Goal: Transaction & Acquisition: Purchase product/service

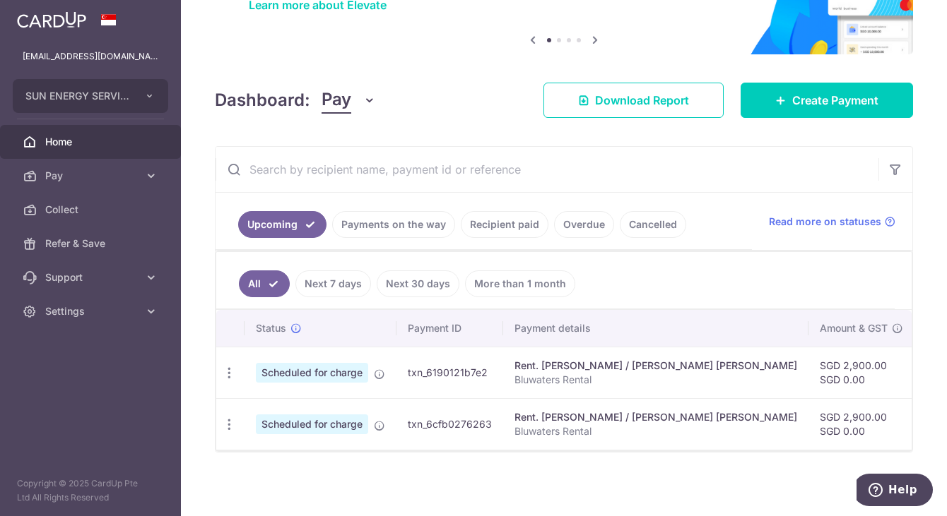
scroll to position [136, 0]
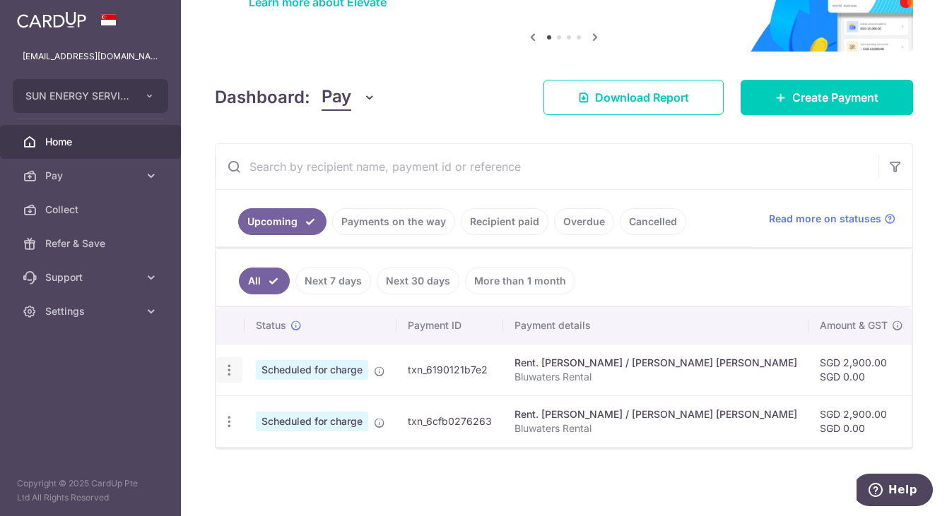
click at [231, 362] on body "sunenergy.sgp@gmail.com SUN ENERGY SERVICES PTE. LTD. Add new company SUN ENERG…" at bounding box center [473, 258] width 947 height 516
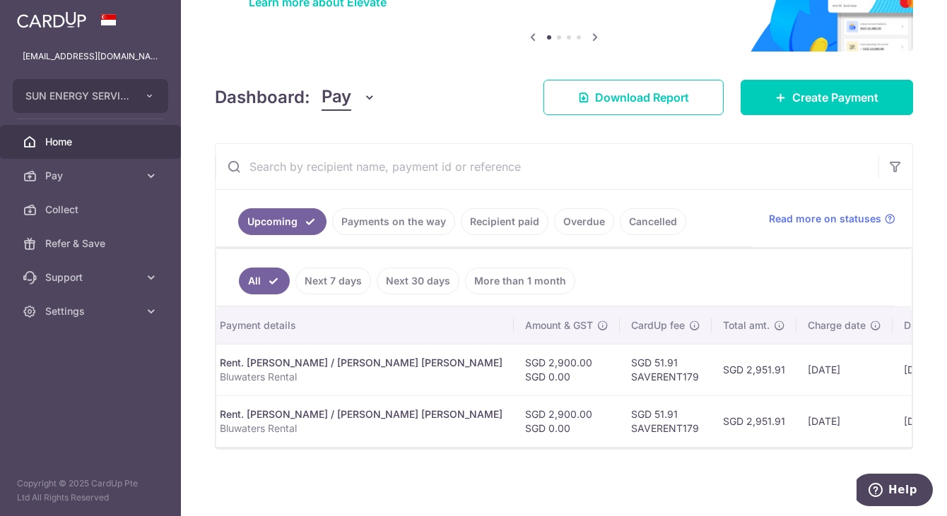
scroll to position [0, 0]
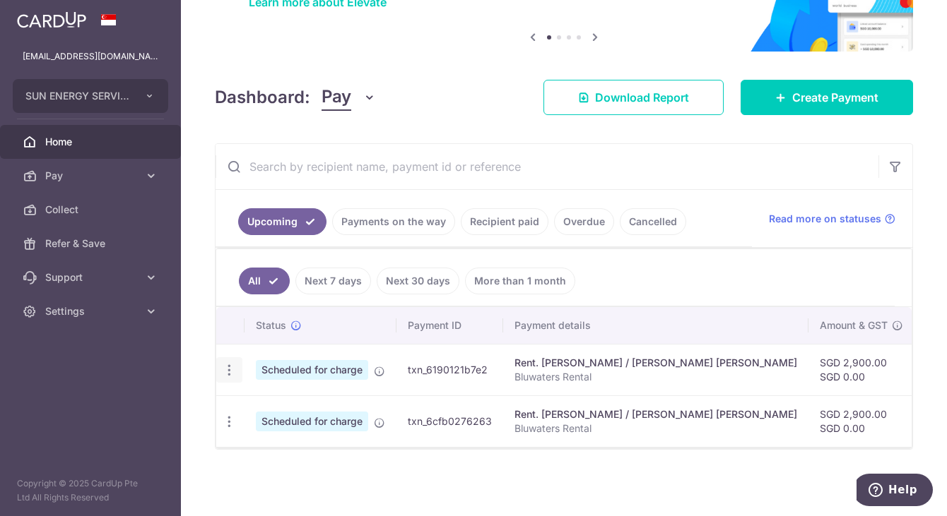
click at [232, 363] on icon "button" at bounding box center [229, 370] width 15 height 15
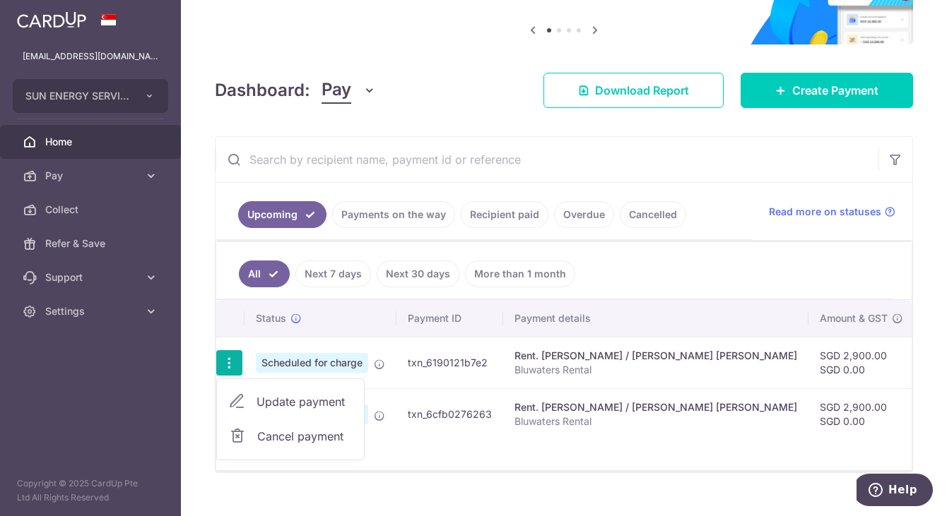
click at [310, 408] on span "Update payment" at bounding box center [304, 402] width 96 height 17
radio input "true"
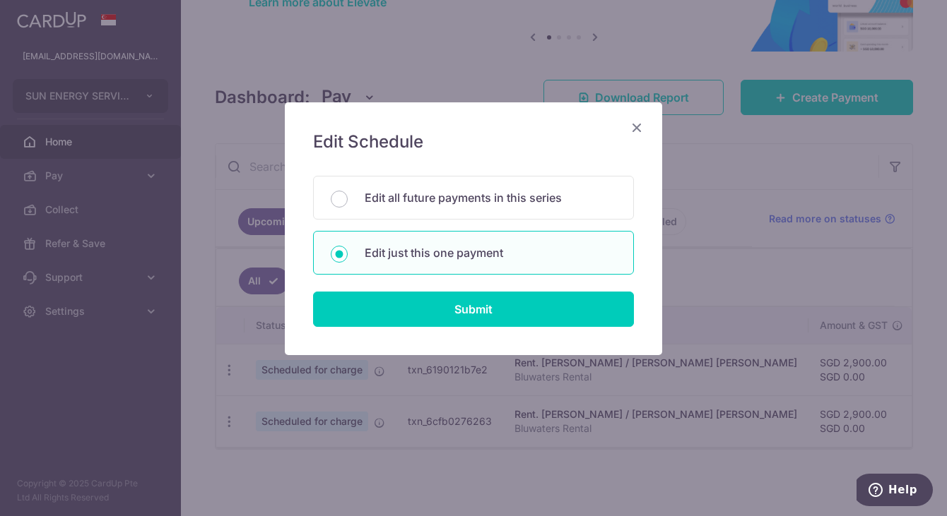
click at [337, 199] on input "Edit all future payments in this series" at bounding box center [339, 199] width 17 height 17
radio input "true"
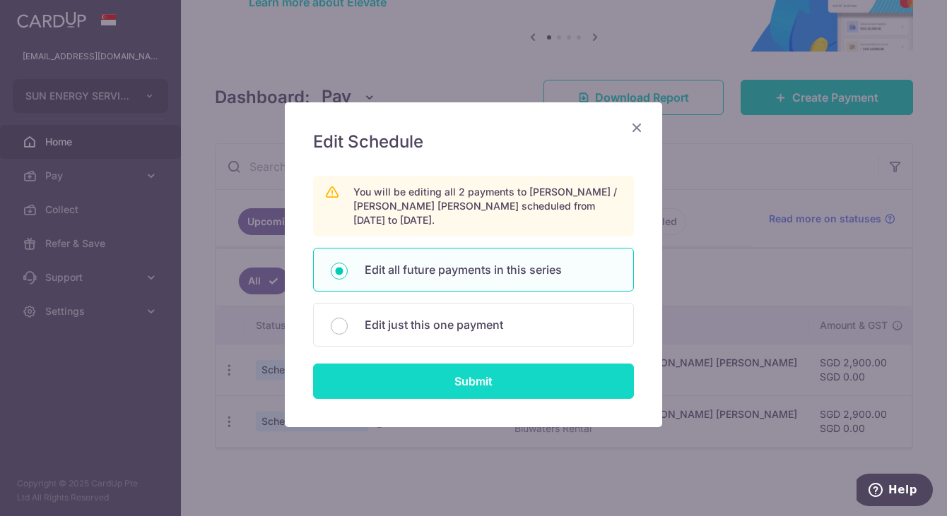
click at [435, 372] on input "Submit" at bounding box center [473, 381] width 321 height 35
radio input "true"
type input "2,900.00"
type input "0.00"
type input "Bluwaters Rental"
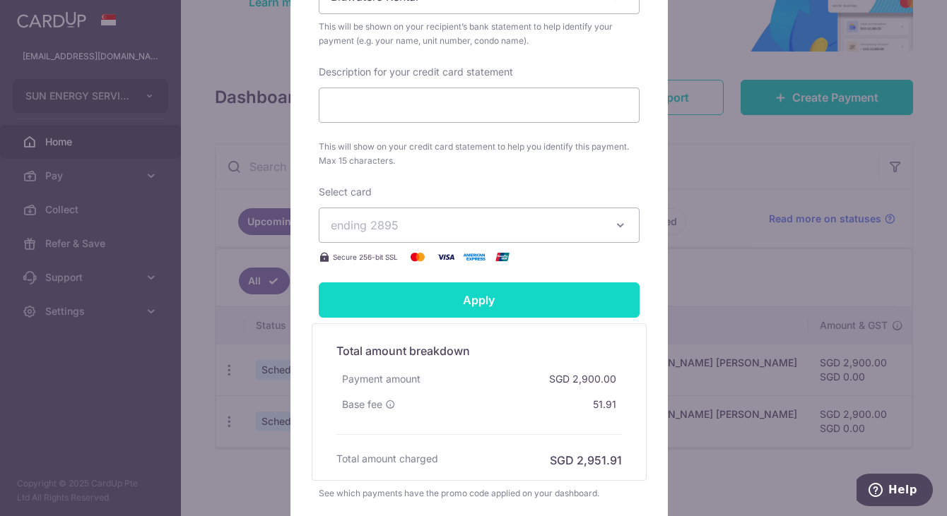
scroll to position [565, 0]
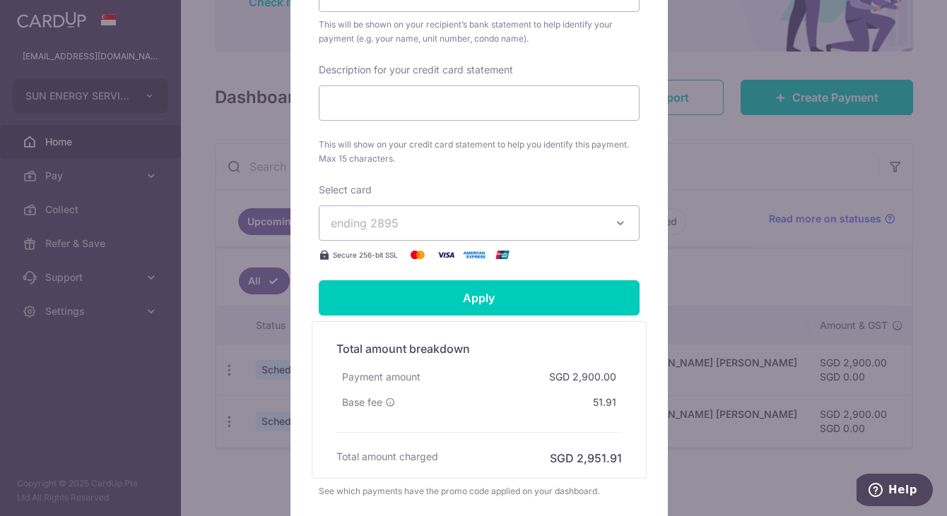
click at [613, 216] on icon "button" at bounding box center [620, 223] width 14 height 14
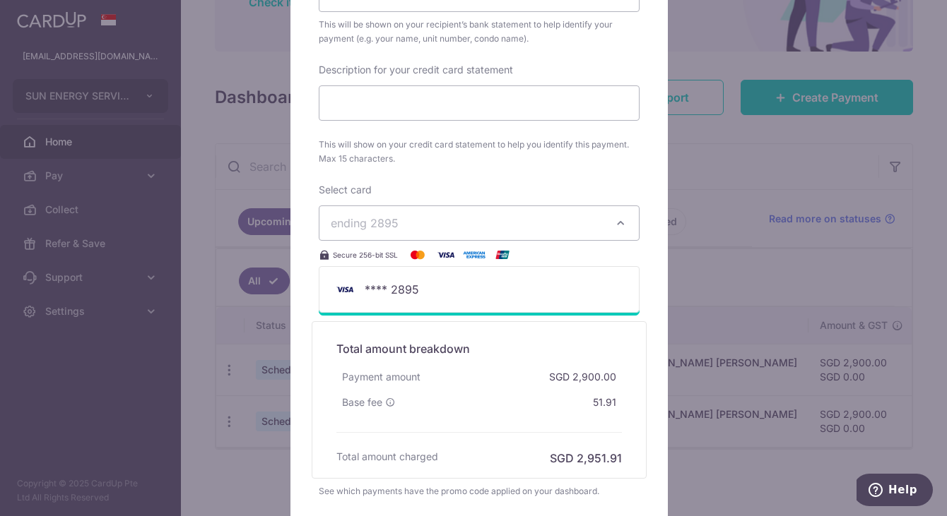
click at [449, 452] on div "Total amount charged SGD 2,951.91" at bounding box center [478, 458] width 285 height 17
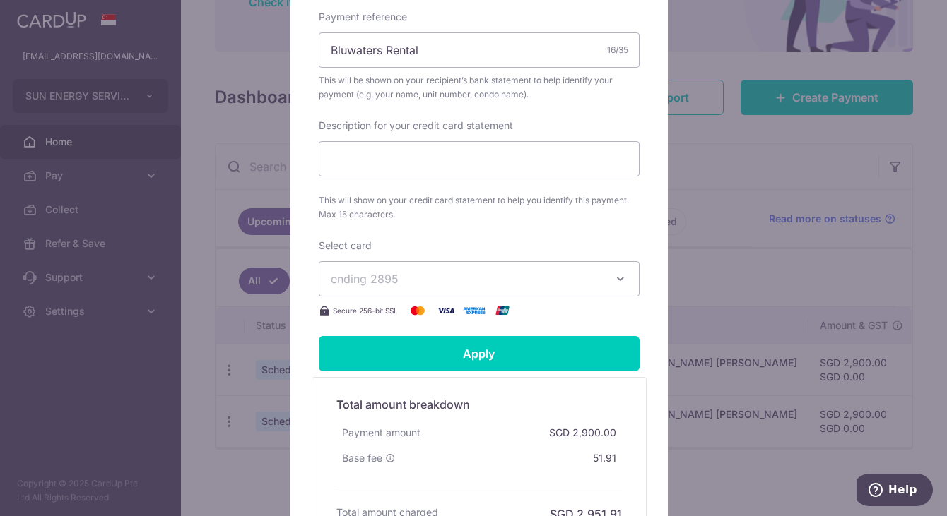
scroll to position [495, 0]
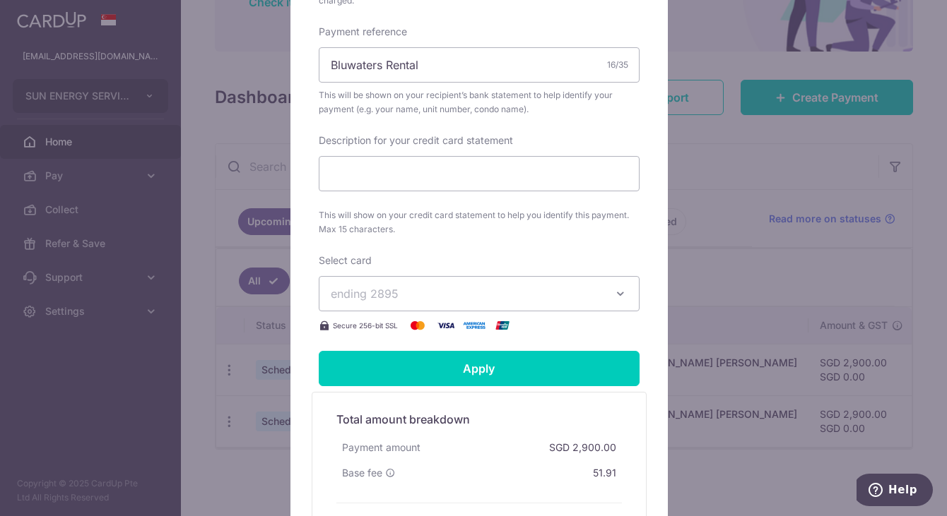
click at [361, 287] on span "ending 2895" at bounding box center [365, 294] width 68 height 14
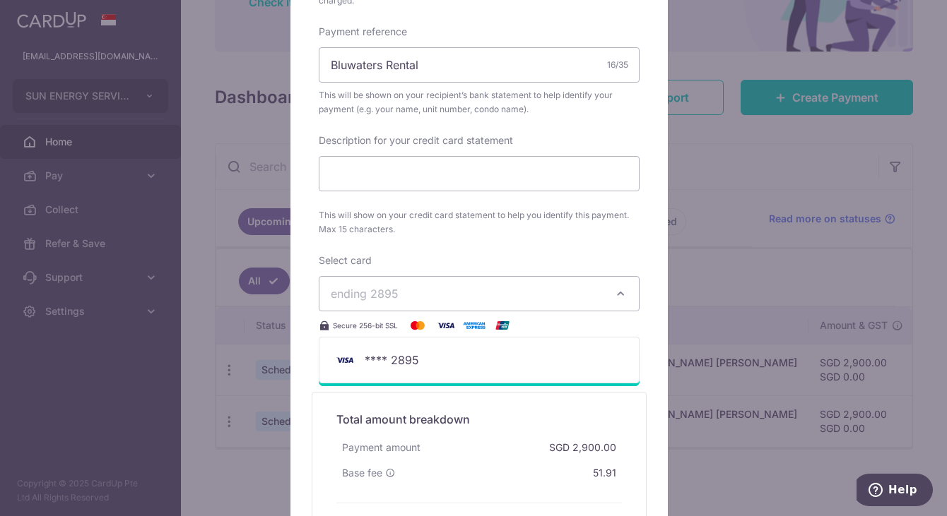
click at [361, 287] on span "ending 2895" at bounding box center [365, 294] width 68 height 14
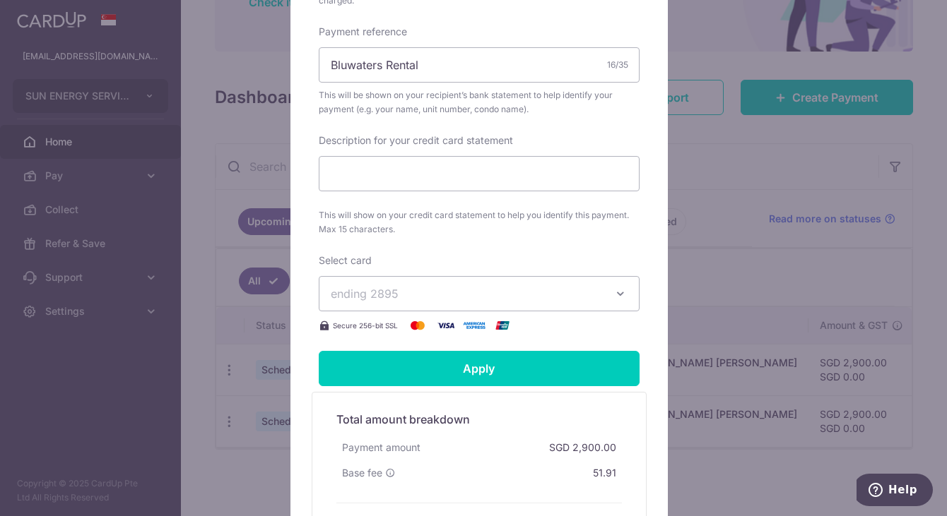
click at [454, 317] on img at bounding box center [446, 325] width 28 height 17
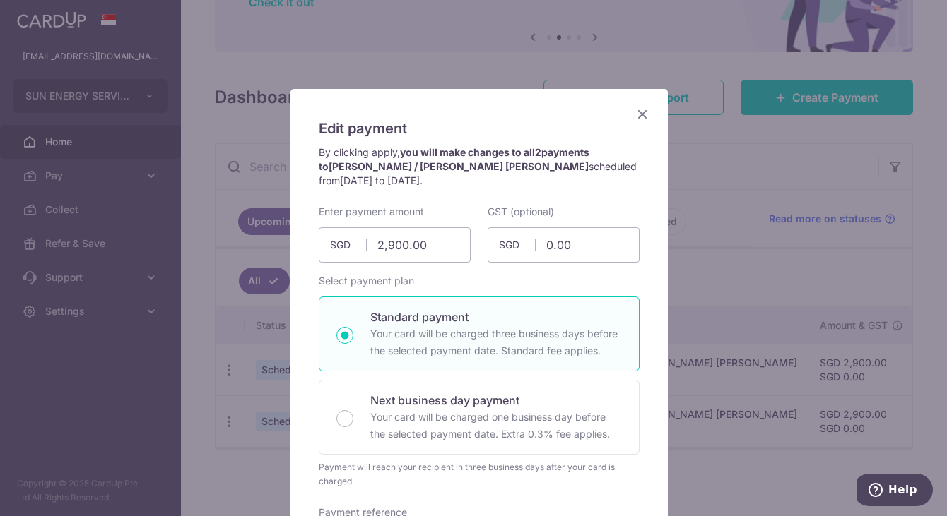
scroll to position [0, 0]
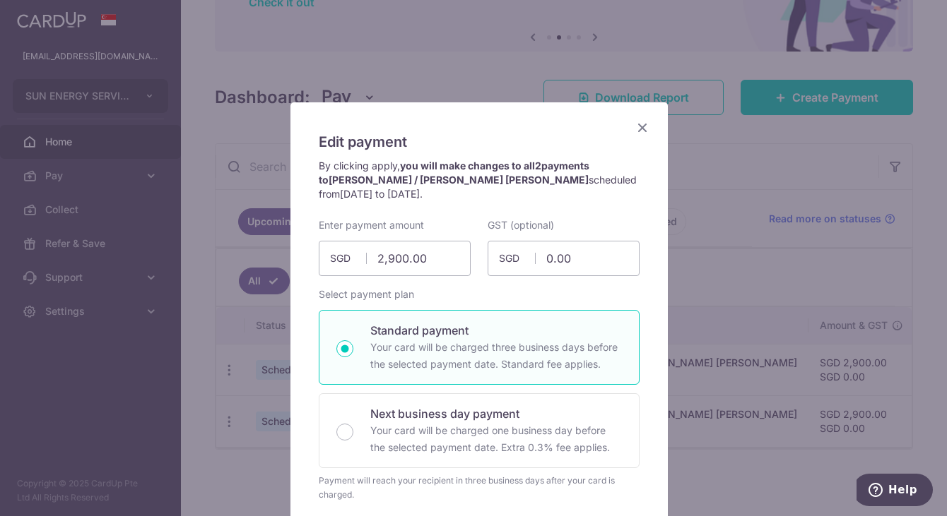
click at [640, 125] on icon "Close" at bounding box center [642, 128] width 17 height 18
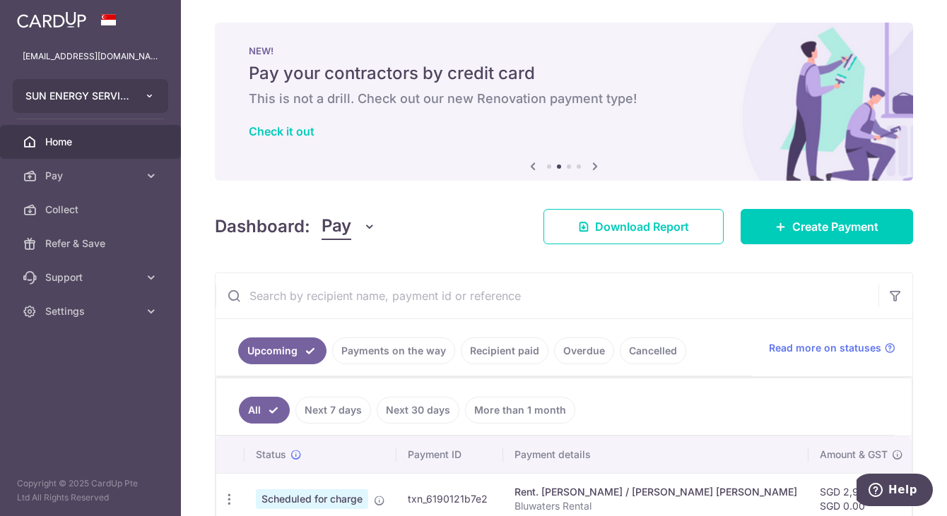
click at [158, 98] on button "SUN ENERGY SERVICES PTE. LTD." at bounding box center [90, 96] width 155 height 34
click at [158, 102] on button "SUN ENERGY SERVICES PTE. LTD." at bounding box center [90, 96] width 155 height 34
click at [150, 177] on icon at bounding box center [151, 176] width 14 height 14
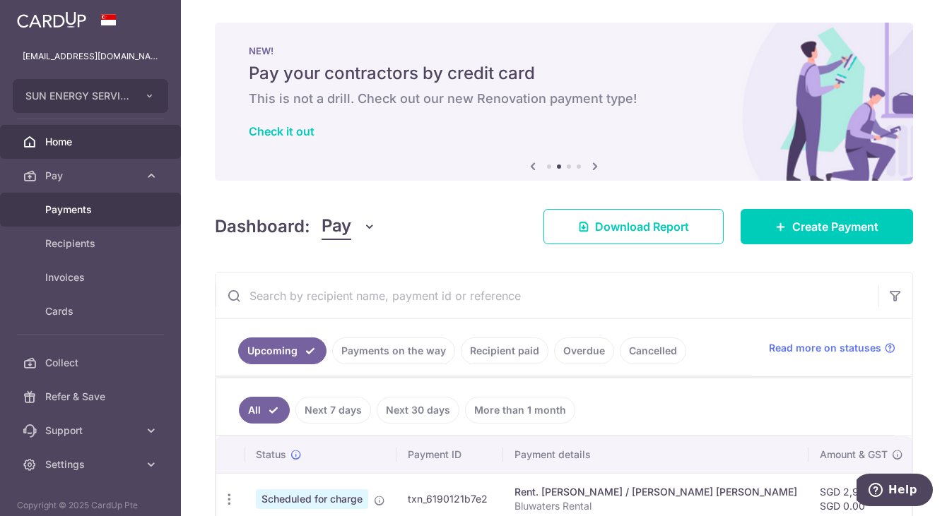
click at [73, 202] on link "Payments" at bounding box center [90, 210] width 181 height 34
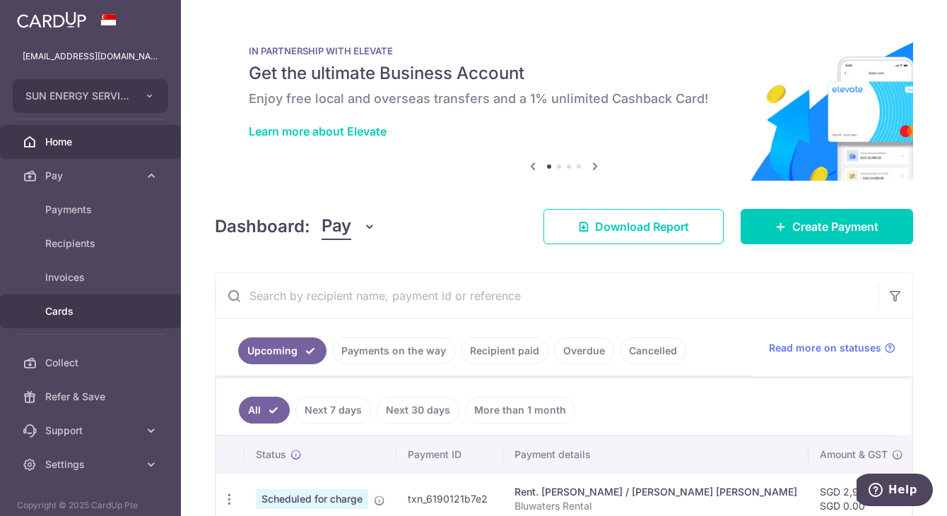
click at [66, 315] on span "Cards" at bounding box center [91, 312] width 93 height 14
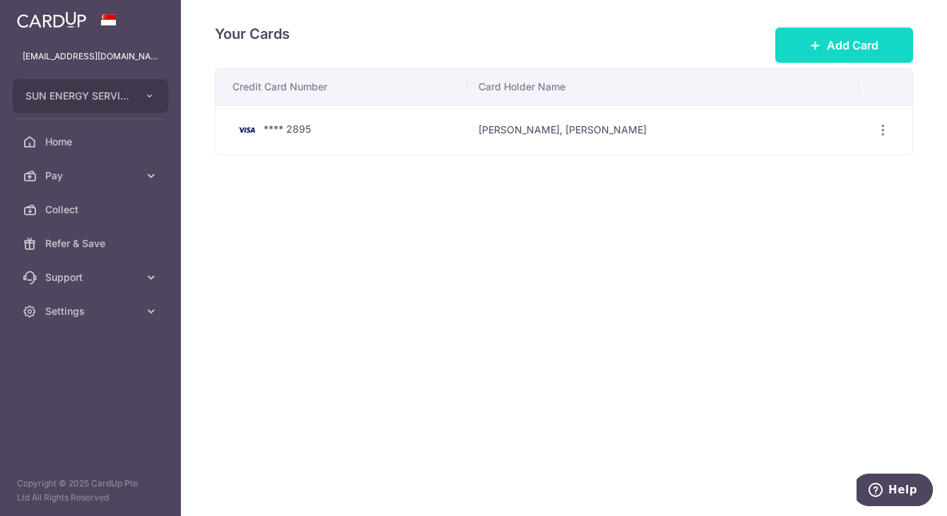
click at [834, 44] on span "Add Card" at bounding box center [853, 45] width 52 height 17
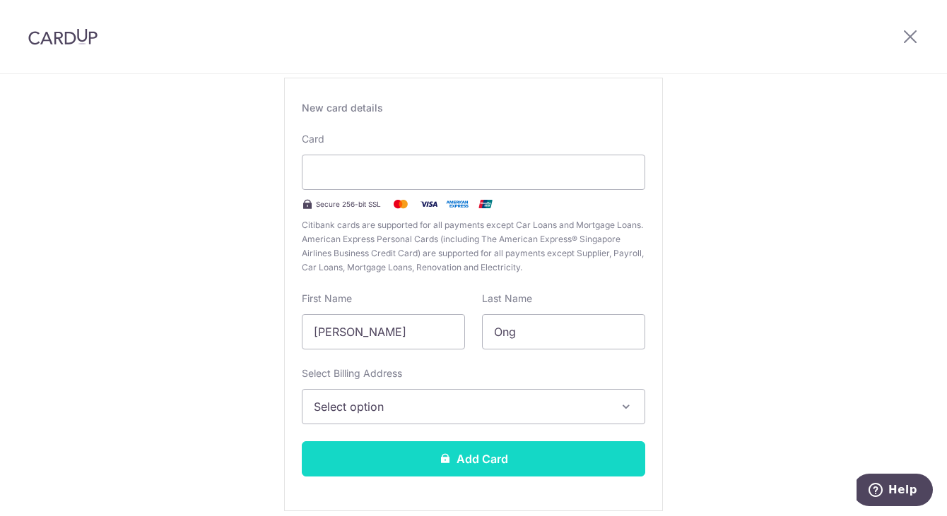
scroll to position [151, 0]
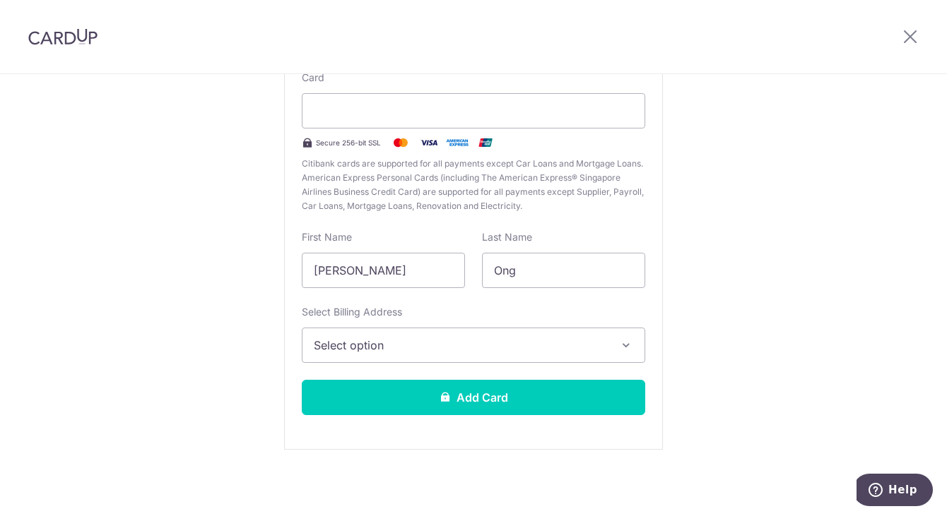
click at [432, 353] on span "Select option" at bounding box center [461, 345] width 294 height 17
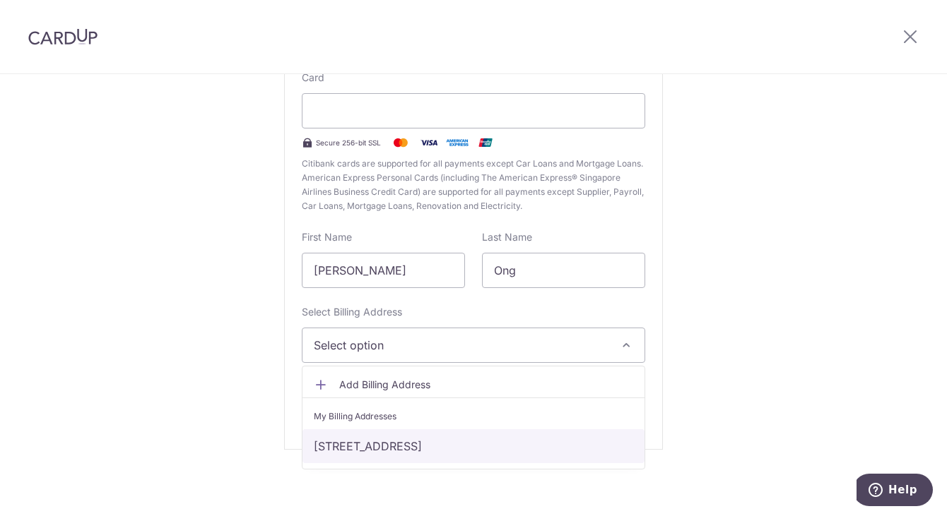
click at [421, 444] on link "415A Northshore Drive, 10-547, Singapore, Singapore-821415" at bounding box center [473, 447] width 342 height 34
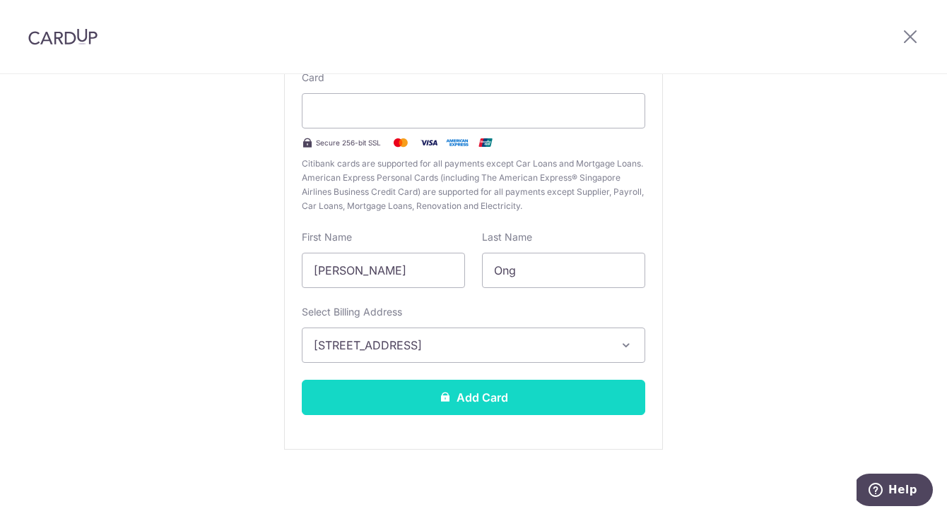
click at [432, 394] on button "Add Card" at bounding box center [473, 397] width 343 height 35
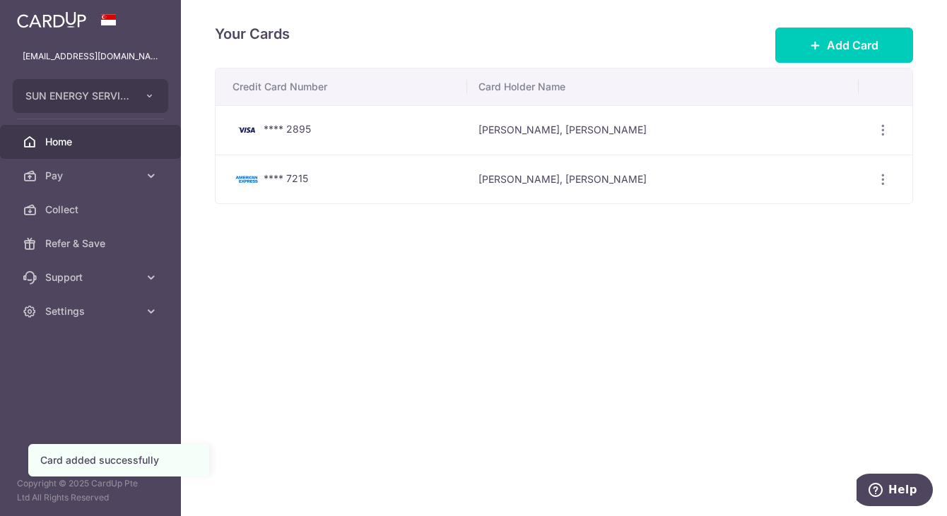
click at [79, 141] on span "Home" at bounding box center [91, 142] width 93 height 14
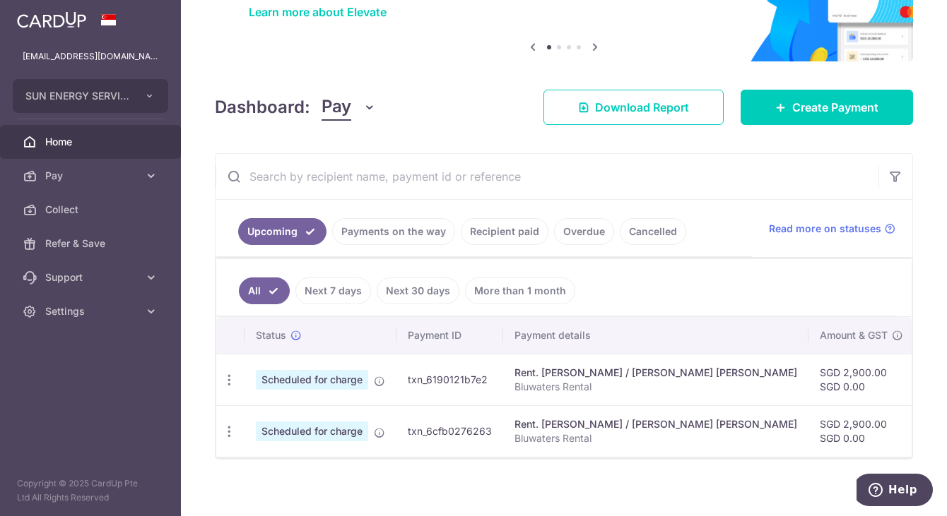
click at [226, 366] on td "Update payment Cancel payment" at bounding box center [230, 380] width 28 height 52
click at [227, 377] on icon "button" at bounding box center [229, 380] width 15 height 15
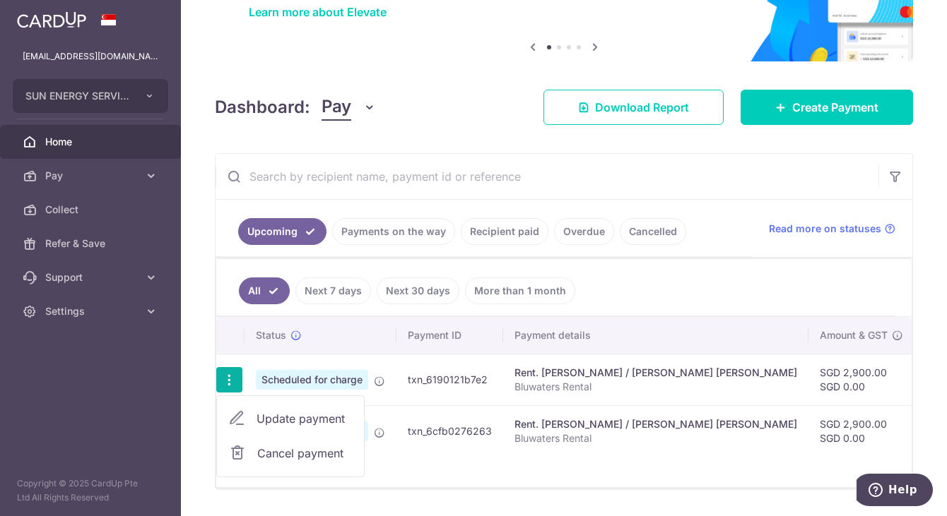
click at [317, 423] on span "Update payment" at bounding box center [304, 418] width 96 height 17
radio input "true"
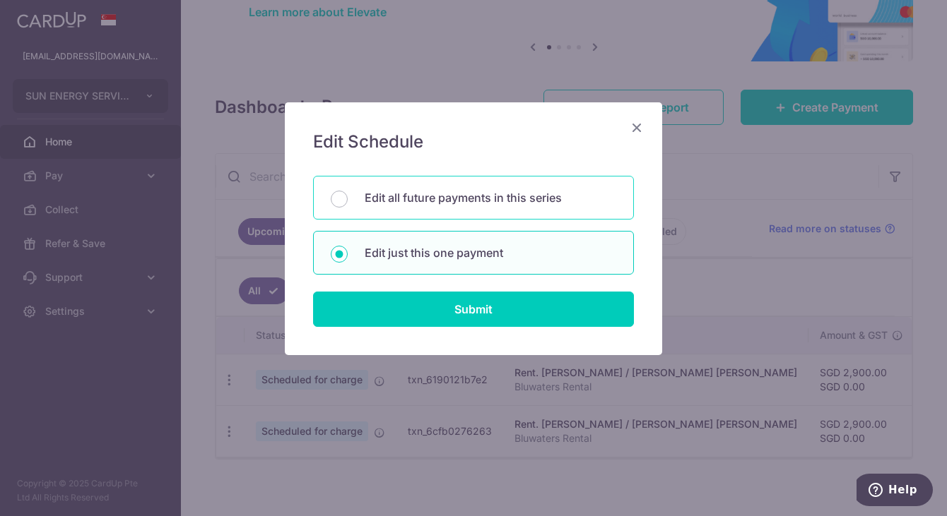
click at [425, 187] on div "Edit all future payments in this series" at bounding box center [473, 198] width 321 height 44
radio input "true"
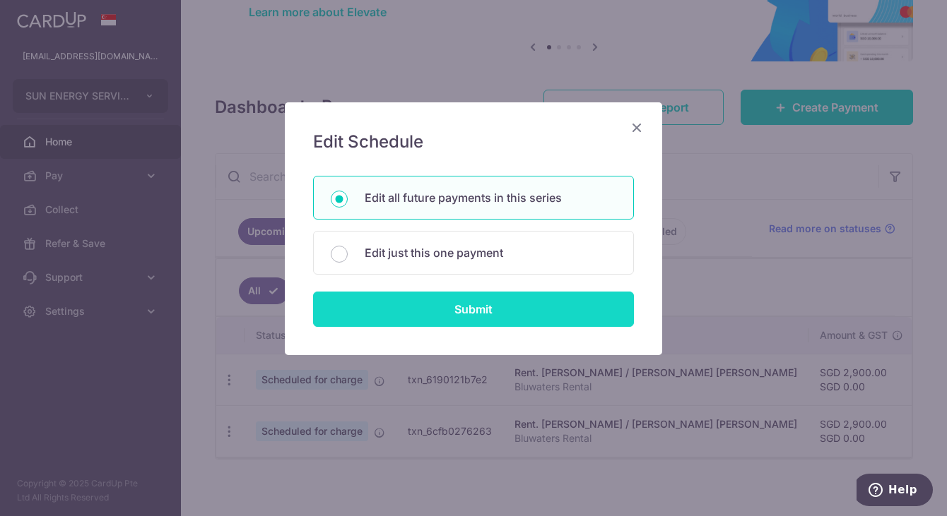
click at [444, 297] on input "Submit" at bounding box center [473, 309] width 321 height 35
radio input "true"
type input "2,900.00"
type input "0.00"
type input "Bluwaters Rental"
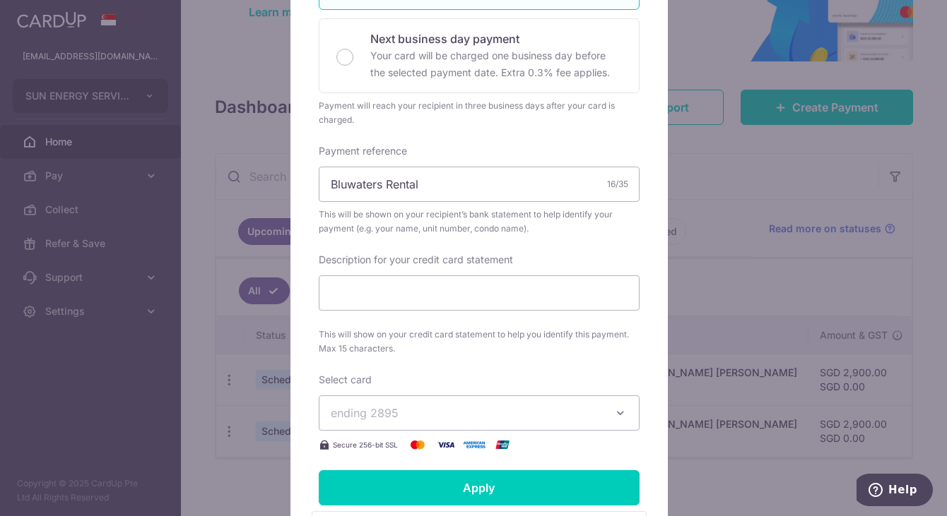
scroll to position [495, 0]
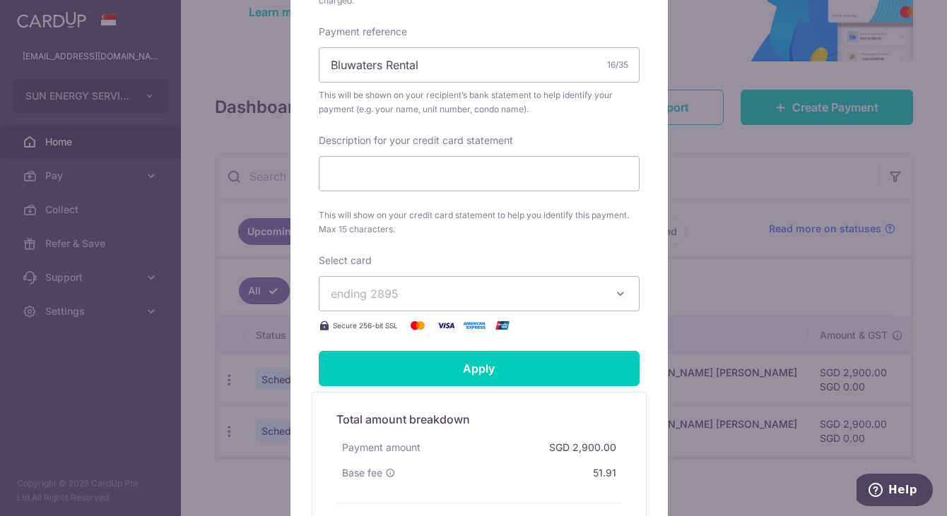
click at [442, 287] on span "ending 2895" at bounding box center [466, 293] width 271 height 17
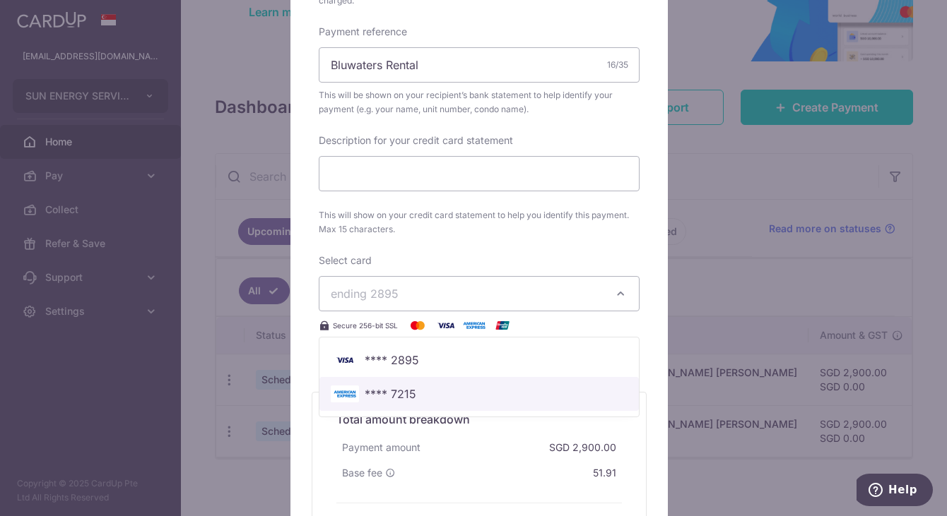
click at [404, 386] on span "**** 7215" at bounding box center [391, 394] width 52 height 17
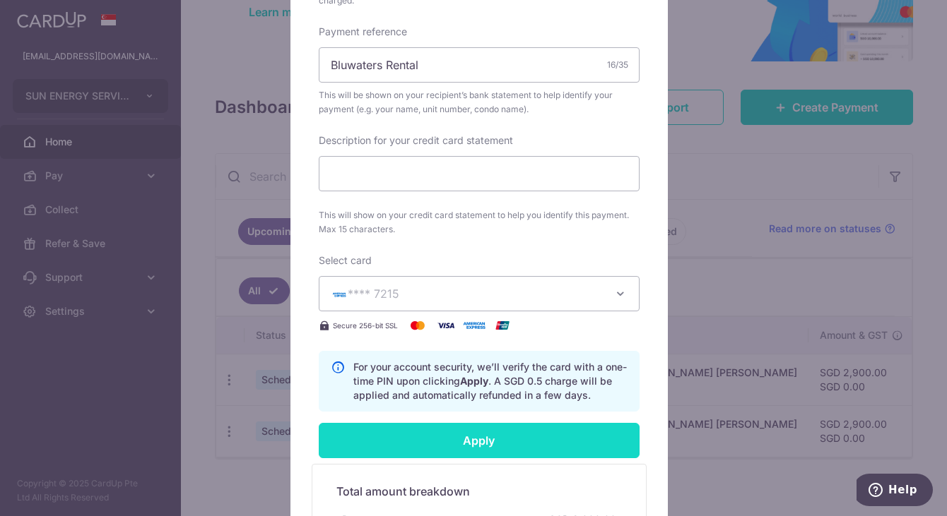
click at [511, 426] on input "Apply" at bounding box center [479, 440] width 321 height 35
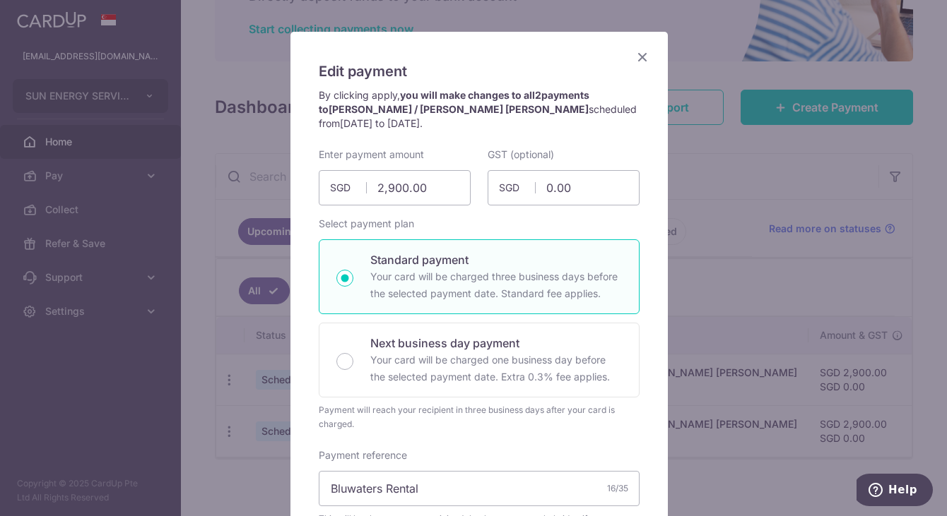
scroll to position [0, 0]
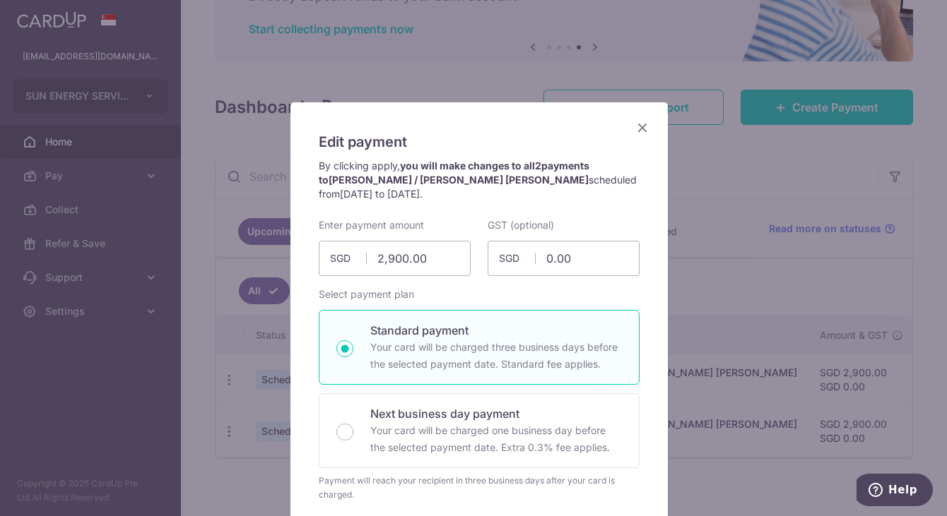
click at [634, 126] on icon "Close" at bounding box center [642, 128] width 17 height 18
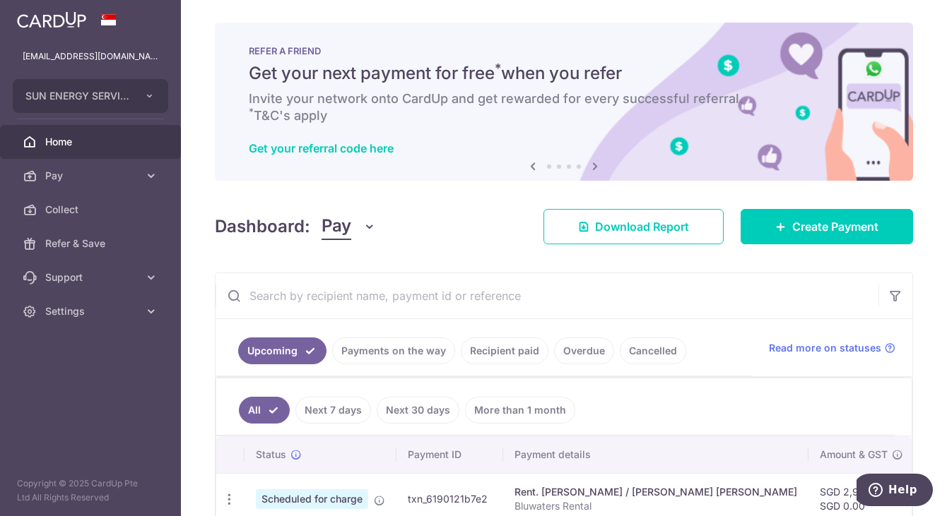
scroll to position [136, 0]
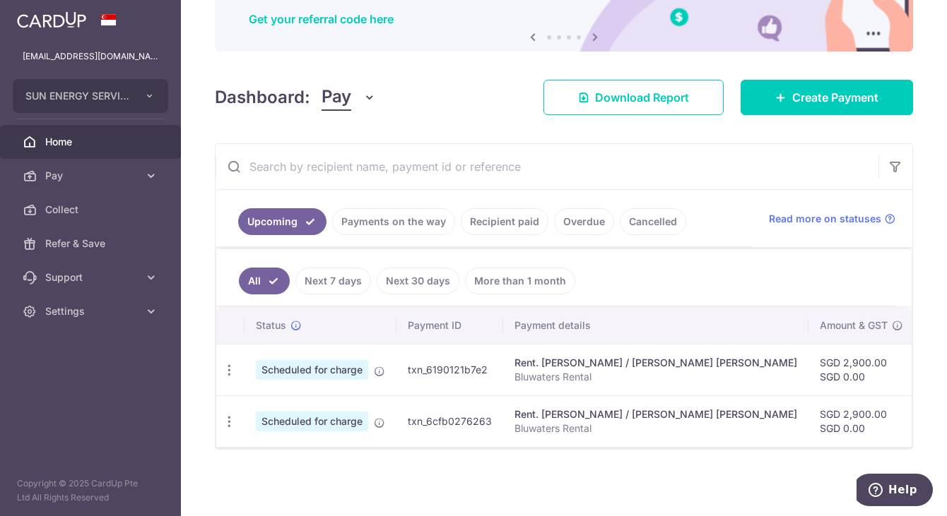
drag, startPoint x: 861, startPoint y: 373, endPoint x: 876, endPoint y: 373, distance: 15.5
click at [914, 373] on td "SGD 51.91 SAVERENT179" at bounding box center [960, 370] width 92 height 52
click at [228, 367] on icon "button" at bounding box center [229, 370] width 15 height 15
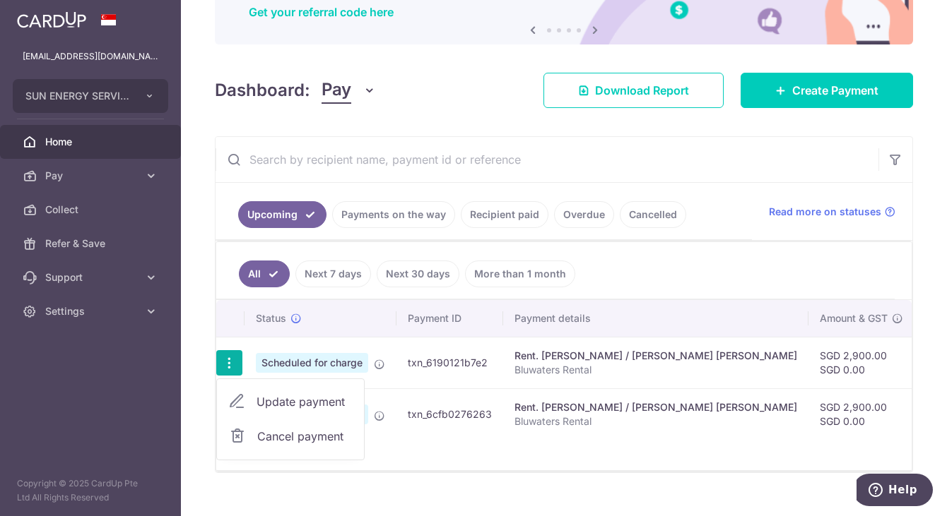
click at [314, 403] on span "Update payment" at bounding box center [304, 402] width 96 height 17
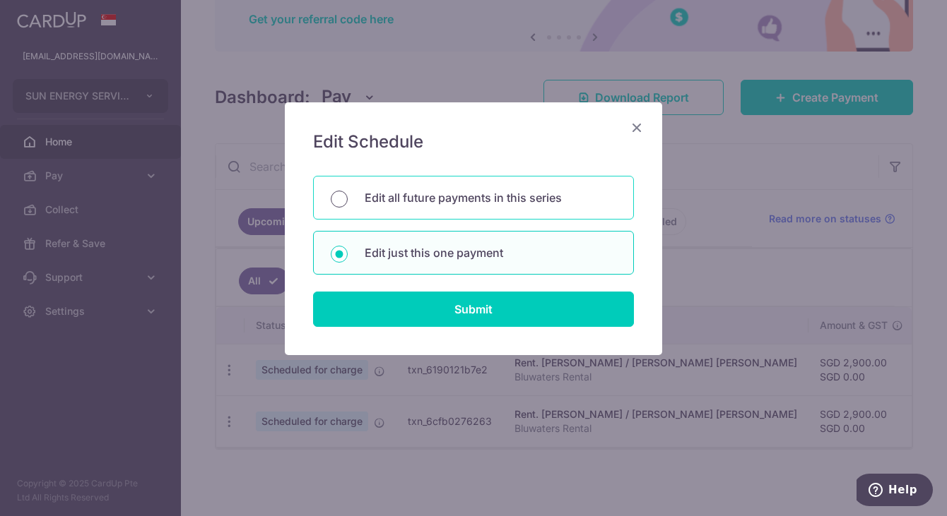
click at [340, 200] on input "Edit all future payments in this series" at bounding box center [339, 199] width 17 height 17
radio input "true"
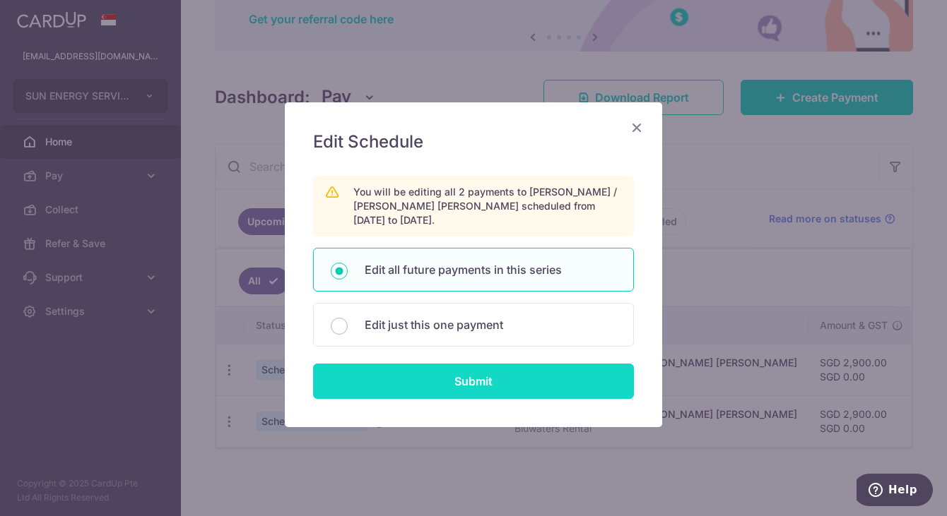
click at [425, 384] on input "Submit" at bounding box center [473, 381] width 321 height 35
radio input "true"
type input "2,900.00"
type input "0.00"
type input "Bluwaters Rental"
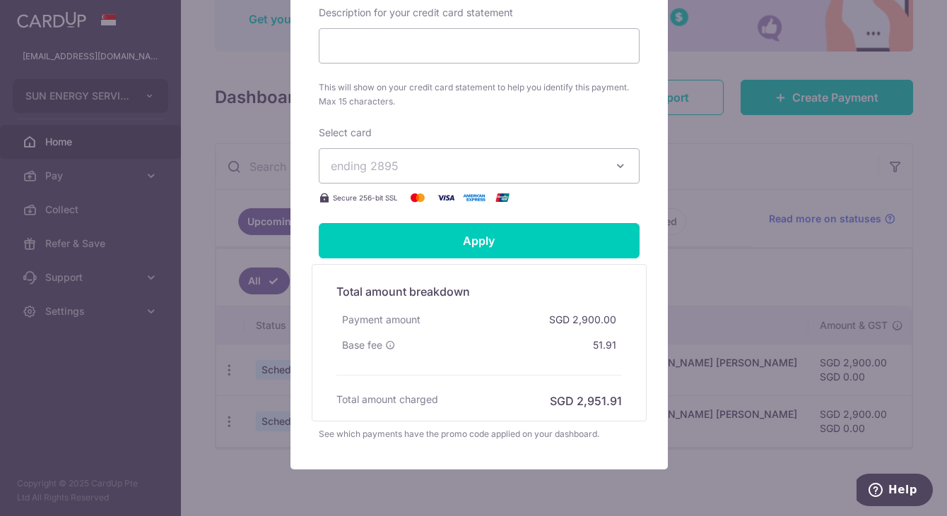
scroll to position [664, 0]
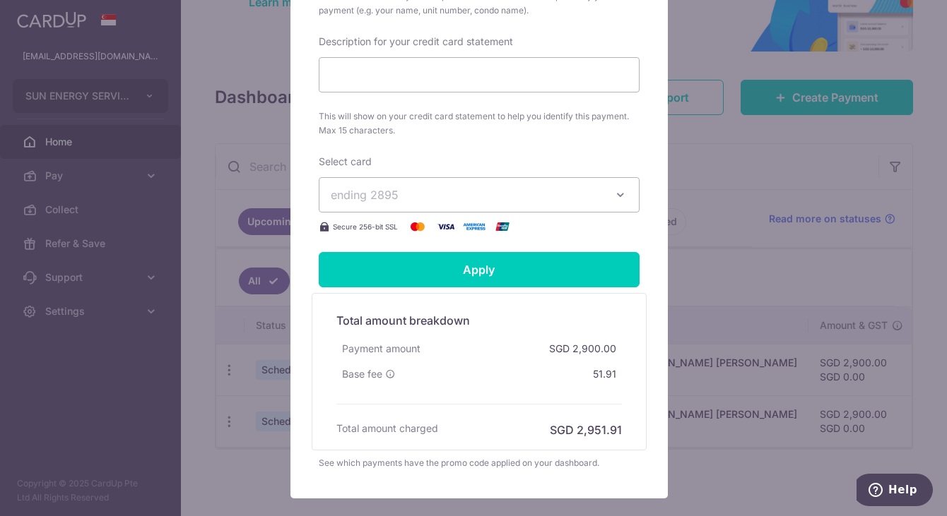
click at [507, 374] on div "Total amount breakdown Payment amount SGD 2,900.00 Base fee 51.91 Processing fe…" at bounding box center [479, 372] width 300 height 134
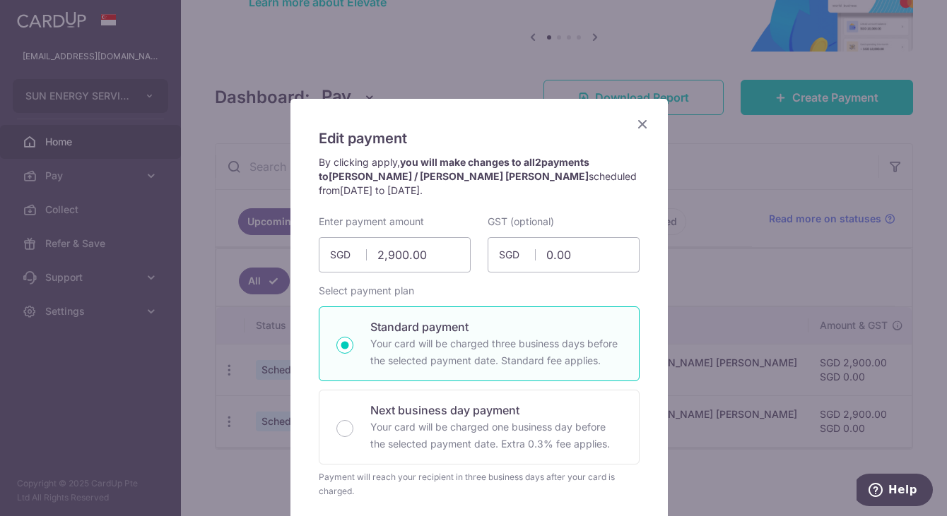
scroll to position [0, 0]
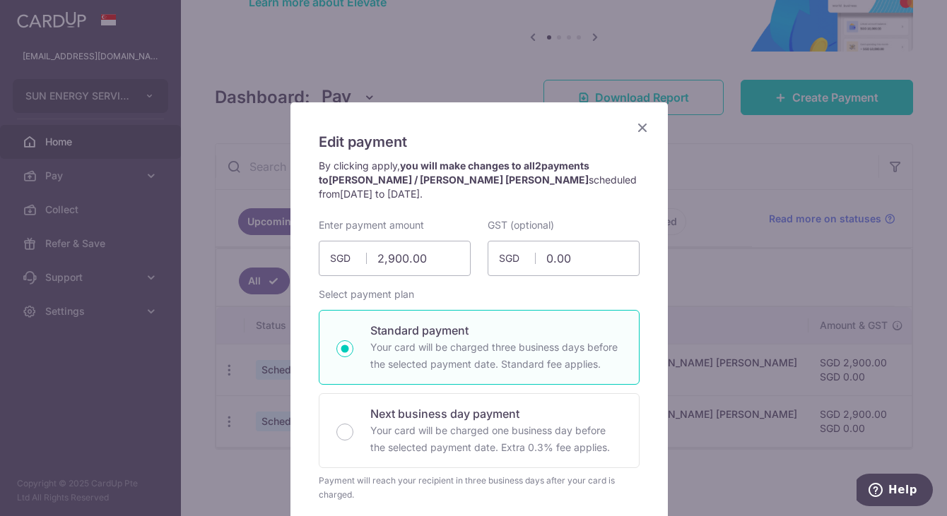
click at [715, 279] on div "Edit payment By clicking apply, you will make changes to all 2 payments to TAN …" at bounding box center [473, 258] width 947 height 516
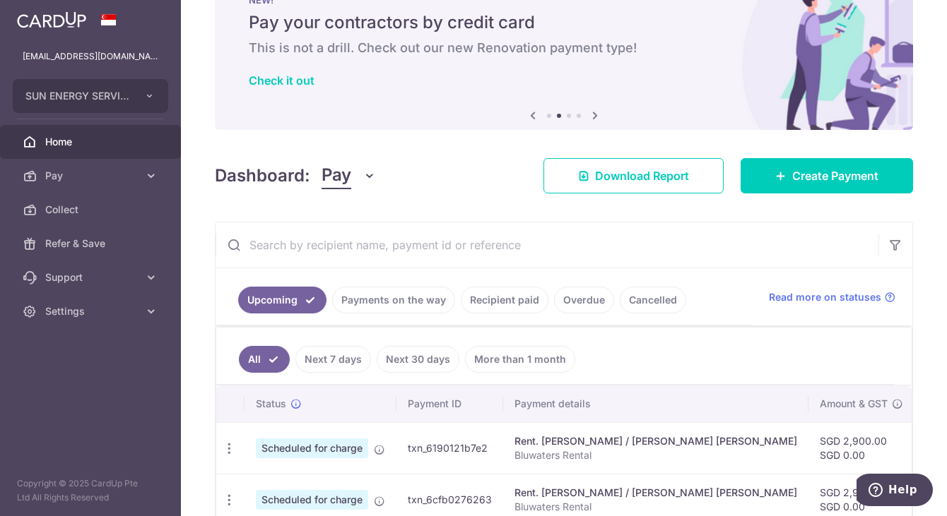
scroll to position [136, 0]
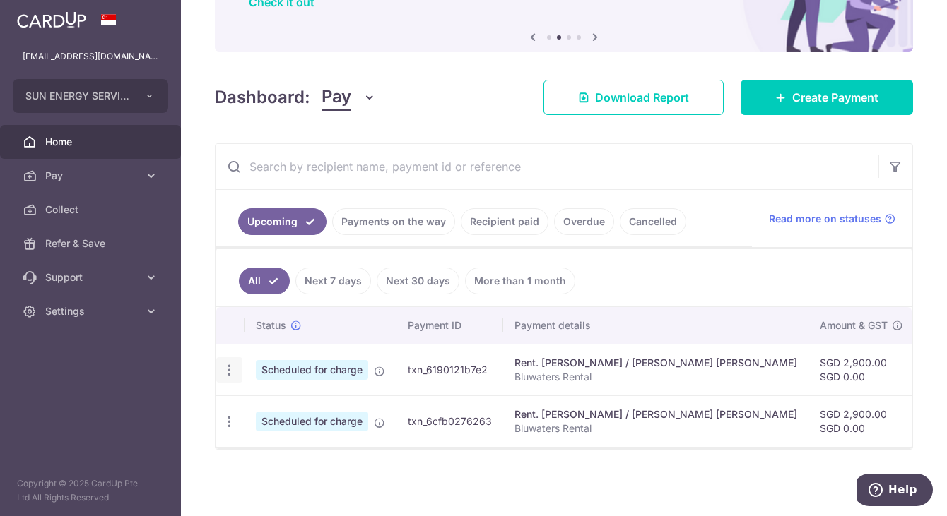
click at [232, 365] on icon "button" at bounding box center [229, 370] width 15 height 15
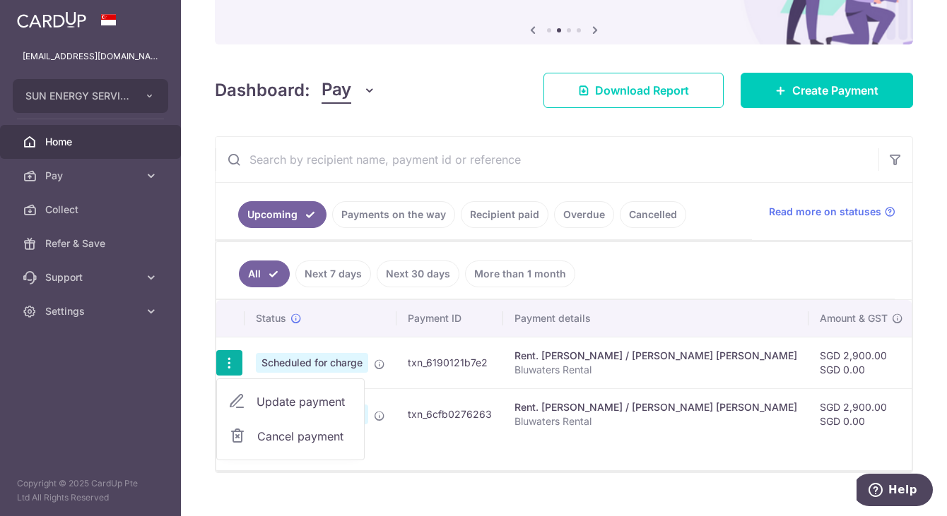
click at [627, 272] on ul "All Next 7 days Next 30 days More than 1 month" at bounding box center [555, 270] width 678 height 57
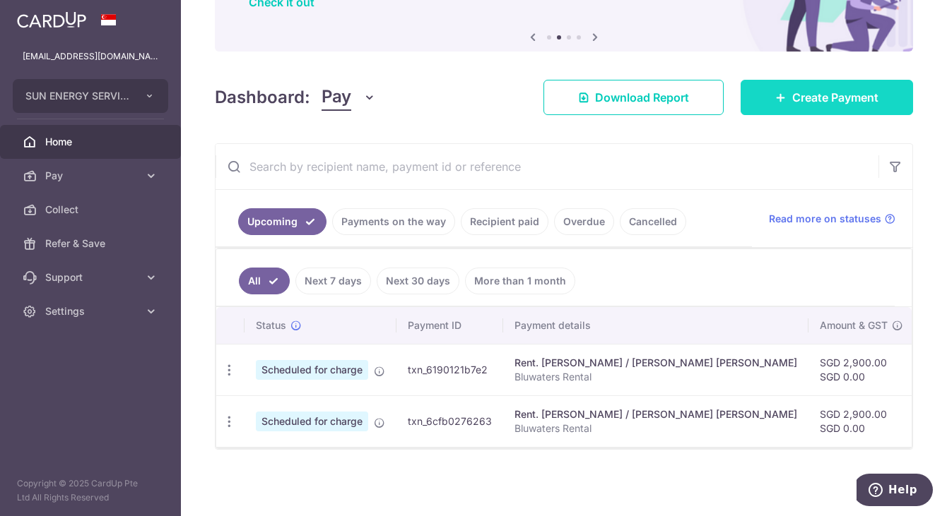
click at [772, 104] on link "Create Payment" at bounding box center [826, 97] width 172 height 35
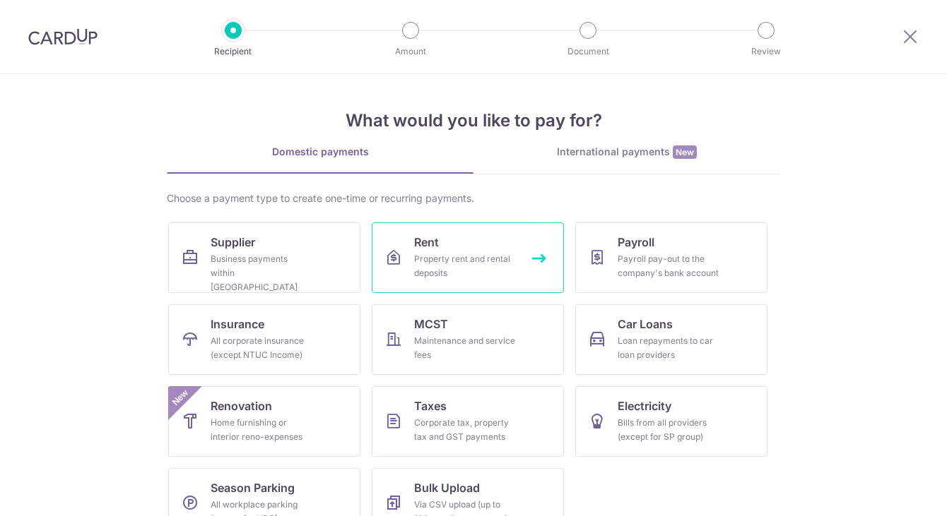
click at [468, 264] on div "Property rent and rental deposits" at bounding box center [465, 266] width 102 height 28
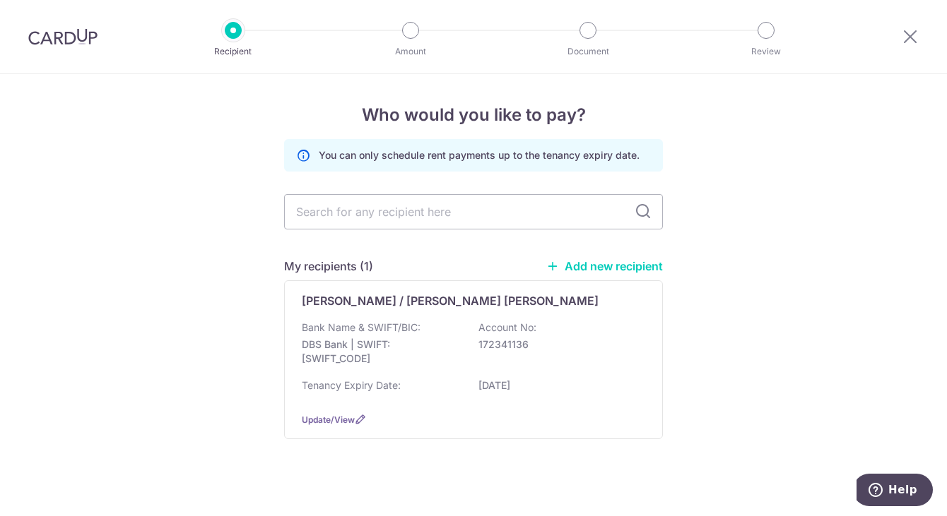
click at [438, 353] on p "DBS Bank | SWIFT: [SWIFT_CODE]" at bounding box center [381, 352] width 158 height 28
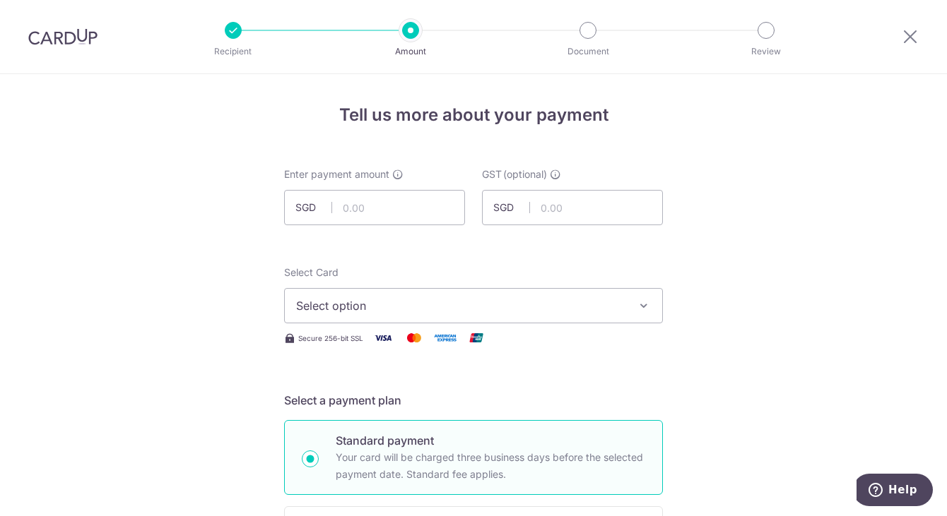
click at [416, 303] on span "Select option" at bounding box center [460, 305] width 329 height 17
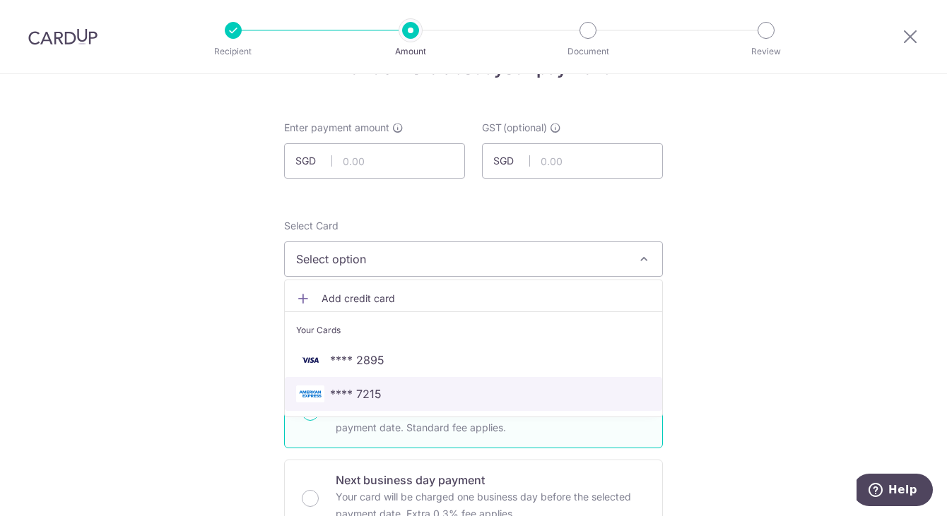
scroll to position [71, 0]
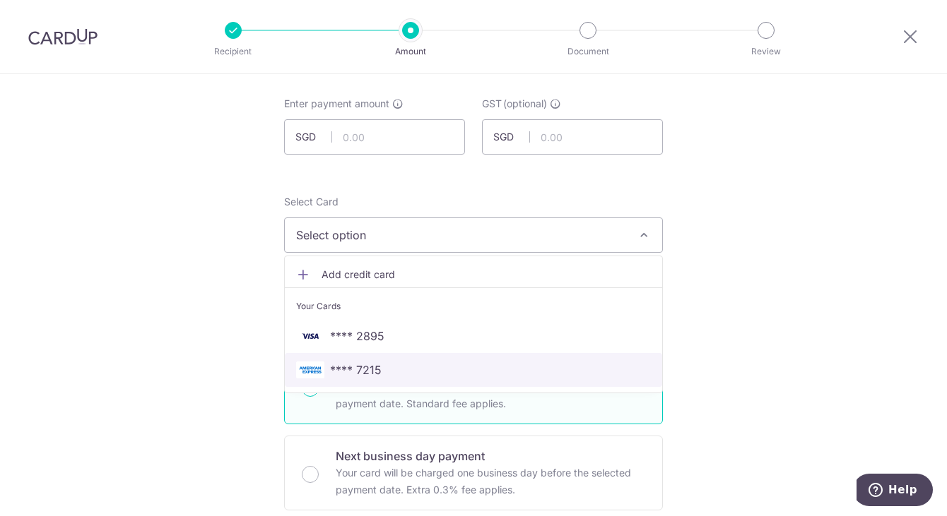
click at [384, 370] on span "**** 7215" at bounding box center [473, 370] width 355 height 17
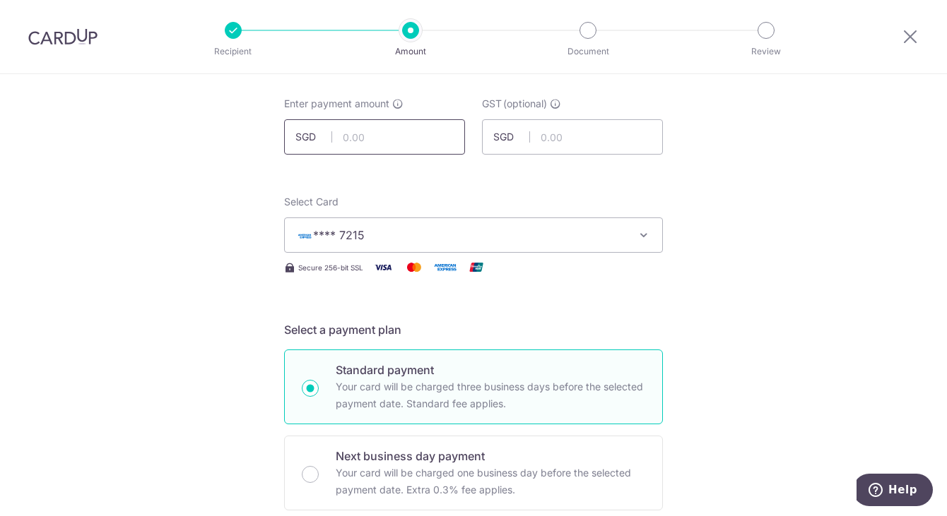
click at [382, 145] on input "text" at bounding box center [374, 136] width 181 height 35
type input "2,900.00"
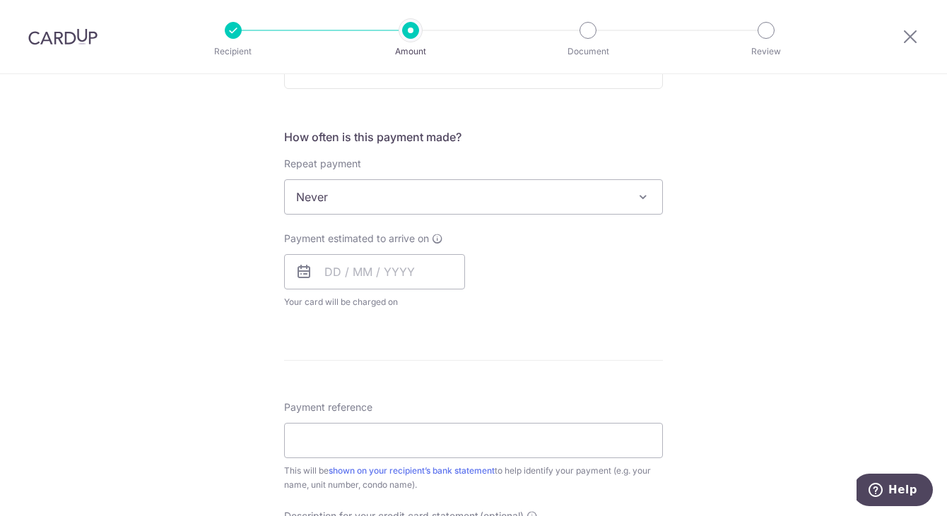
scroll to position [495, 0]
click at [329, 271] on input "text" at bounding box center [374, 269] width 181 height 35
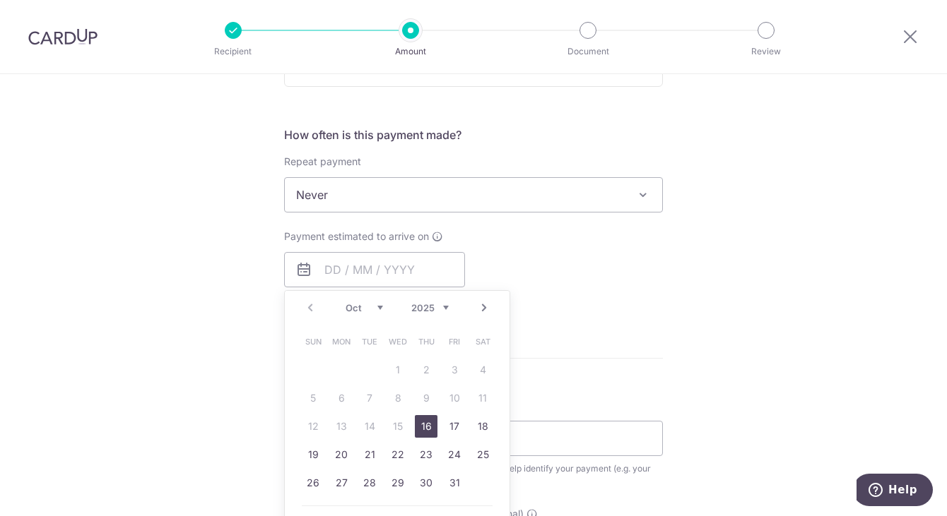
click at [796, 244] on div "Tell us more about your payment Enter payment amount SGD 2,900.00 2900.00 GST (…" at bounding box center [473, 266] width 947 height 1373
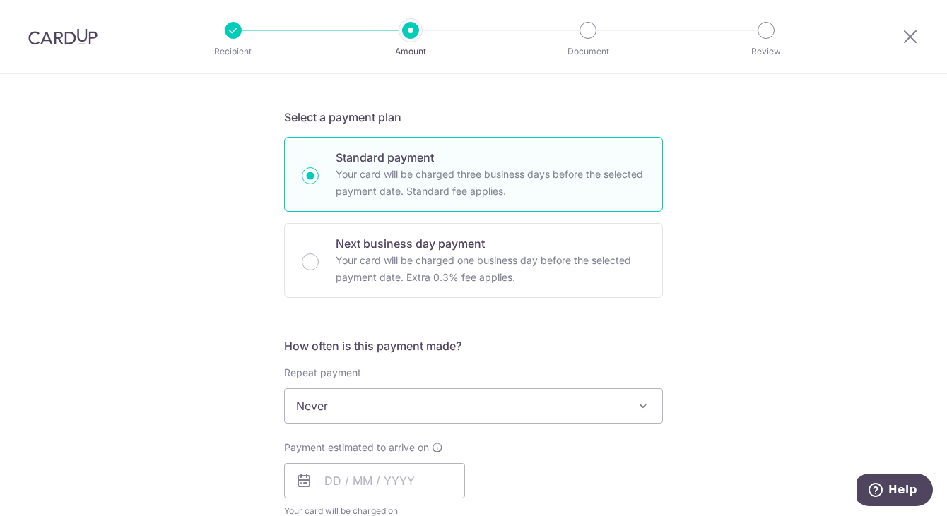
scroll to position [0, 0]
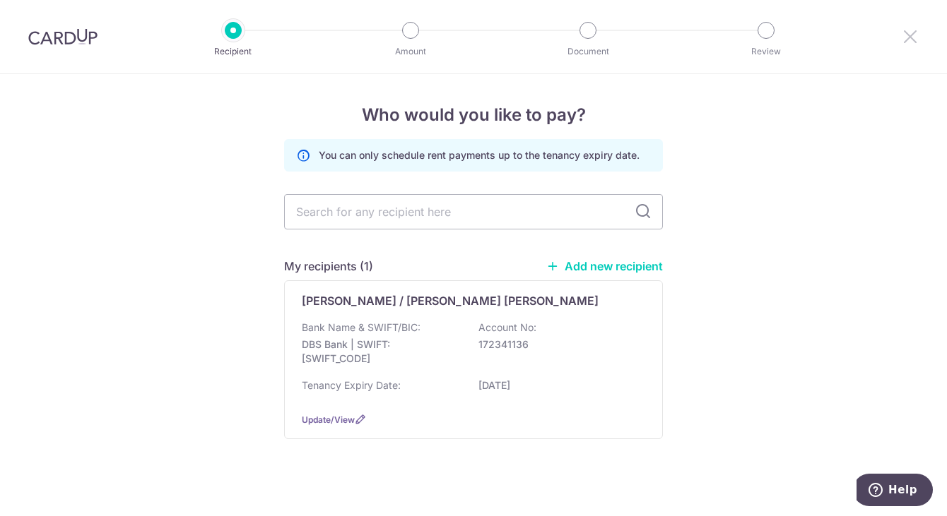
click at [911, 33] on icon at bounding box center [910, 37] width 17 height 18
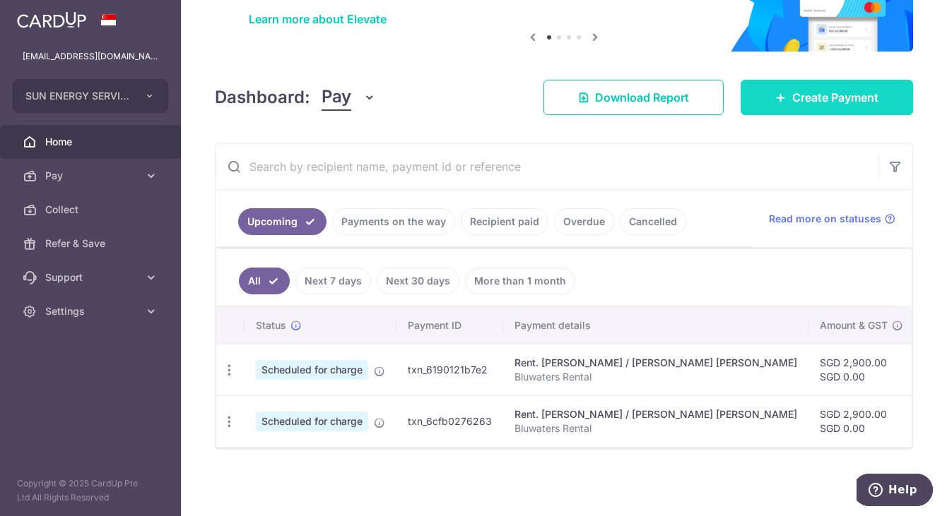
click at [831, 100] on link "Create Payment" at bounding box center [826, 97] width 172 height 35
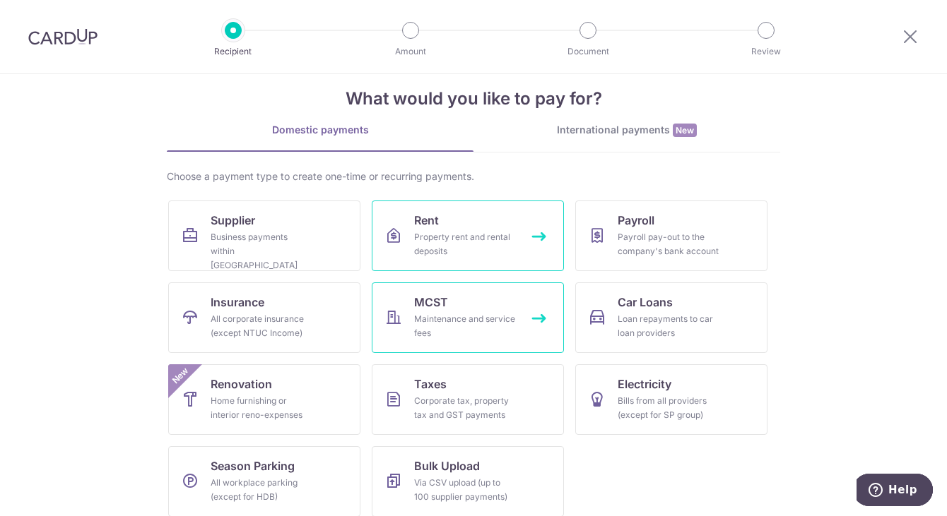
scroll to position [34, 0]
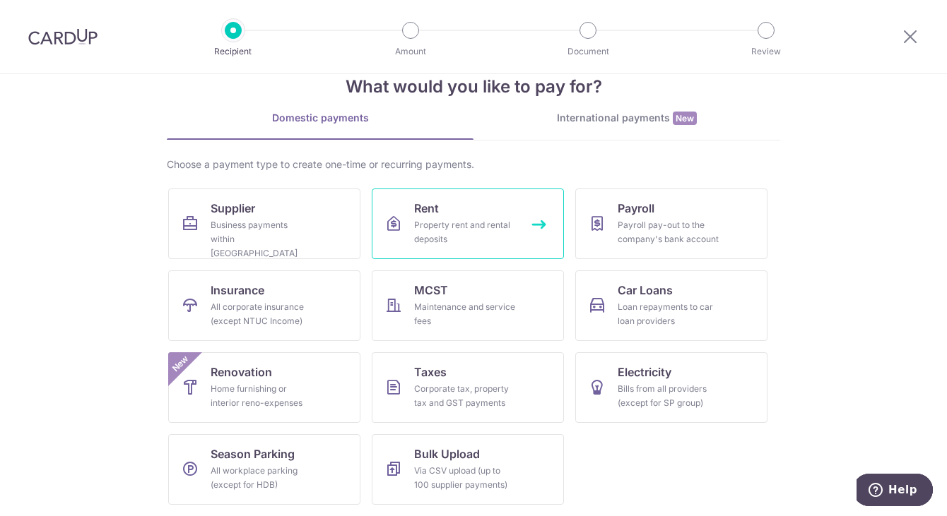
click at [435, 228] on div "Property rent and rental deposits" at bounding box center [465, 232] width 102 height 28
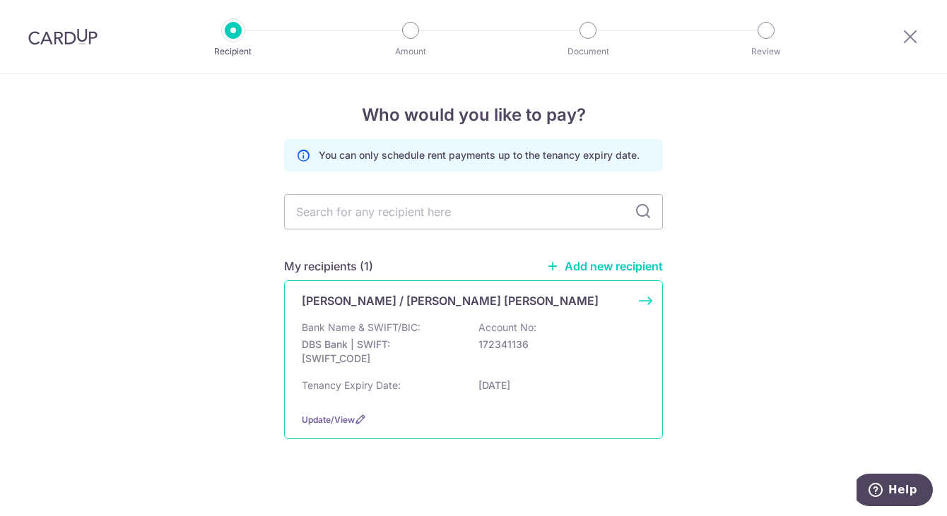
click at [546, 352] on div "Bank Name & SWIFT/BIC: DBS Bank | SWIFT: [SWIFT_CODE] Account No: 172341136" at bounding box center [473, 347] width 343 height 52
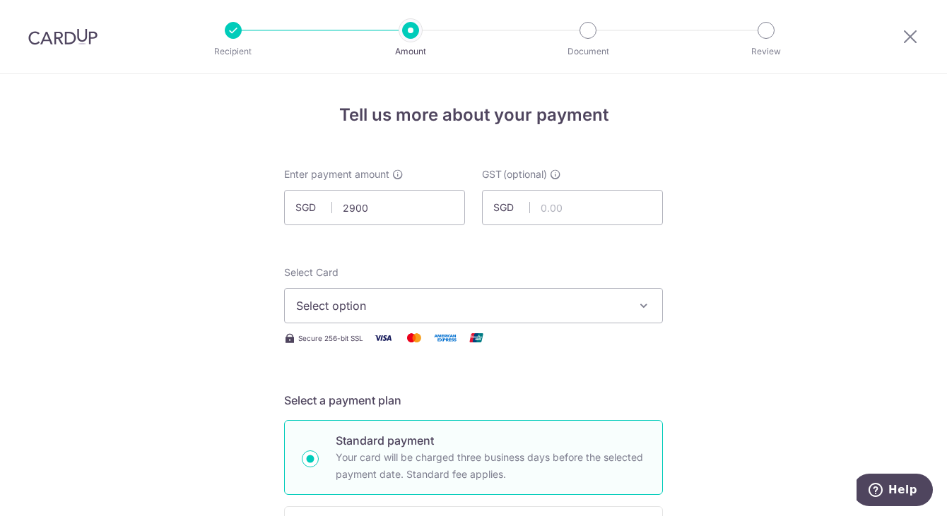
type input "2,900.00"
click at [577, 312] on span "Select option" at bounding box center [460, 305] width 329 height 17
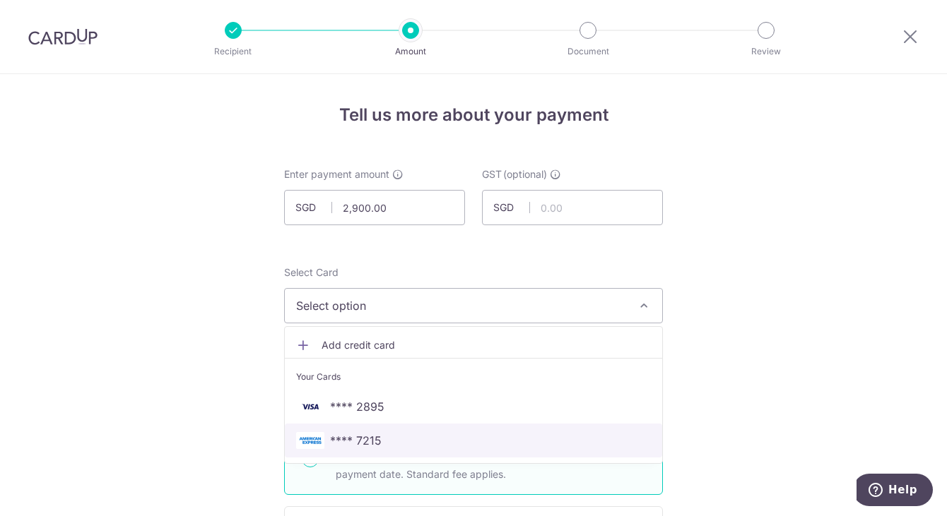
click at [343, 435] on span "**** 7215" at bounding box center [356, 440] width 52 height 17
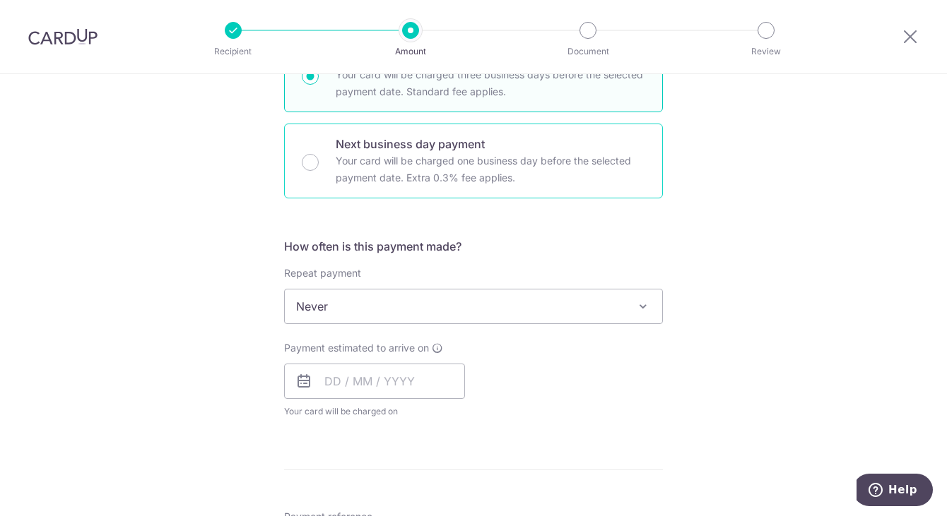
scroll to position [424, 0]
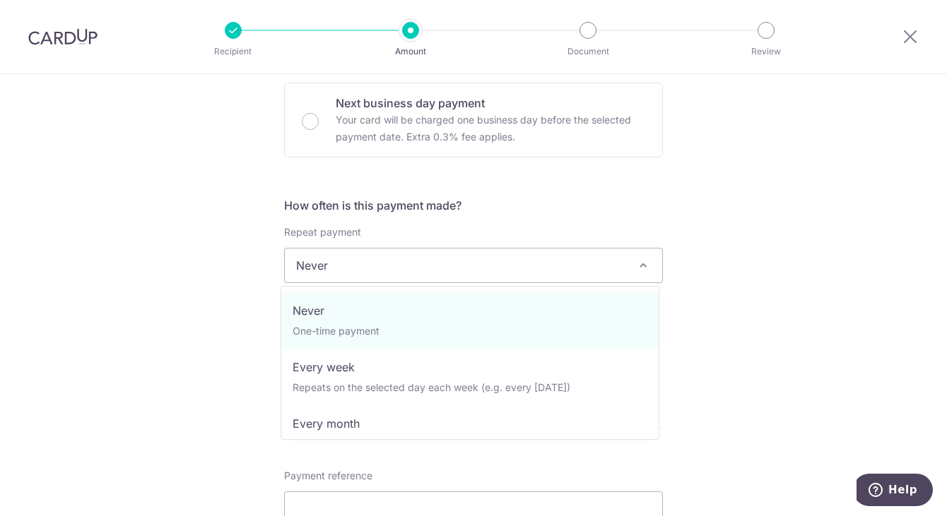
click at [388, 267] on span "Never" at bounding box center [473, 266] width 377 height 34
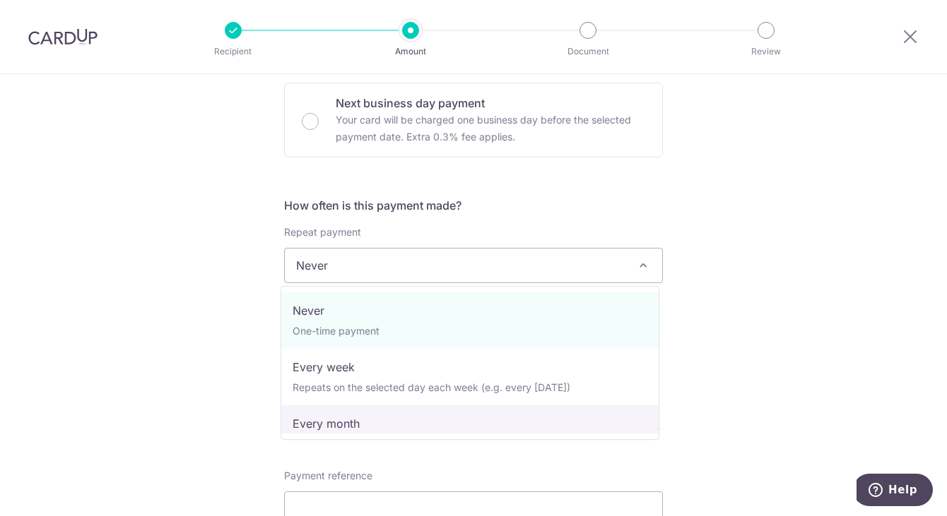
select select "3"
type input "05/09/2026"
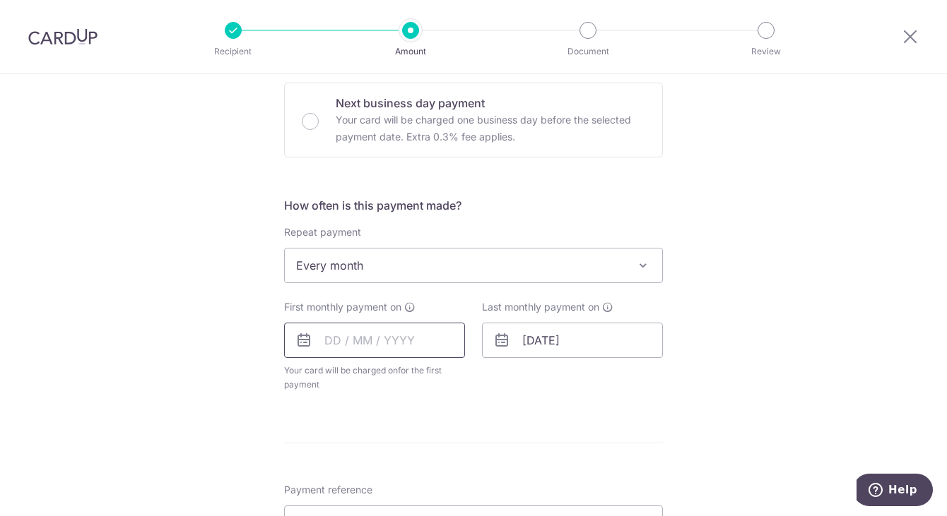
click at [343, 344] on input "text" at bounding box center [374, 340] width 181 height 35
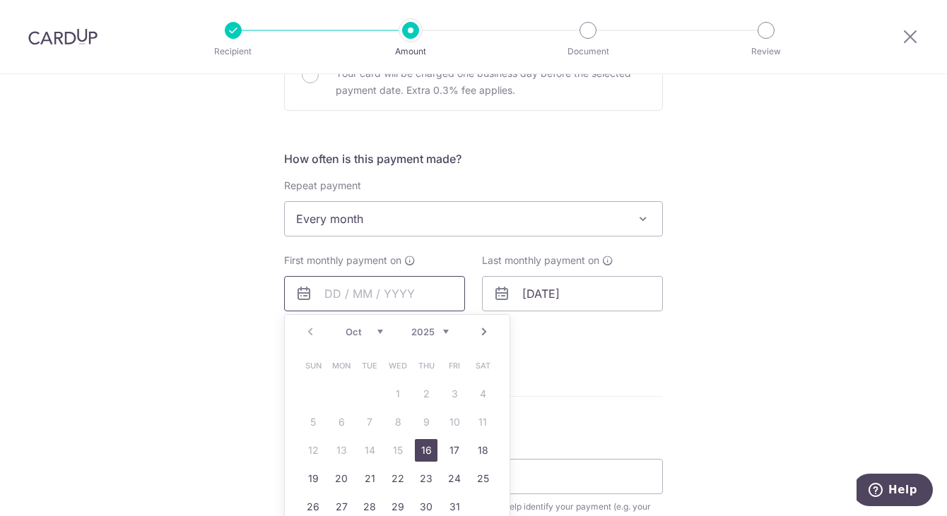
scroll to position [495, 0]
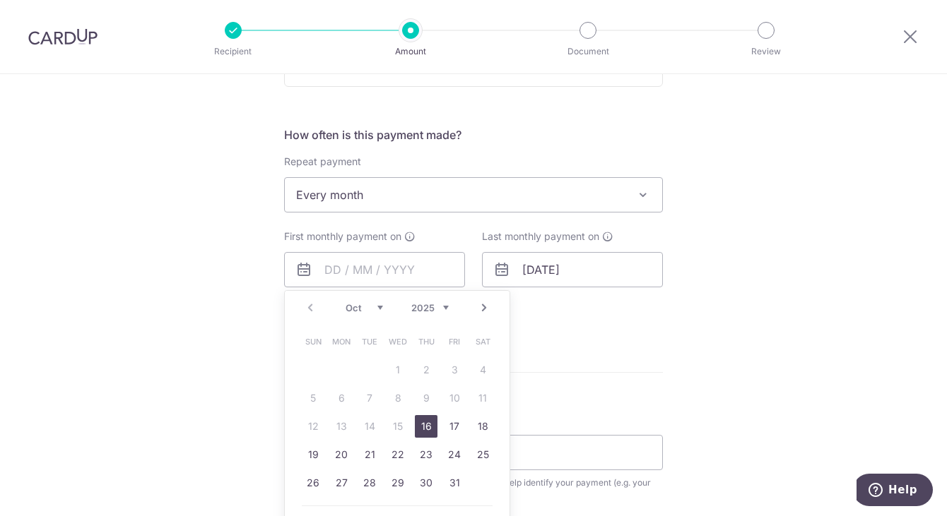
click at [481, 307] on link "Next" at bounding box center [483, 308] width 17 height 17
click at [422, 401] on link "6" at bounding box center [426, 398] width 23 height 23
type input "[DATE]"
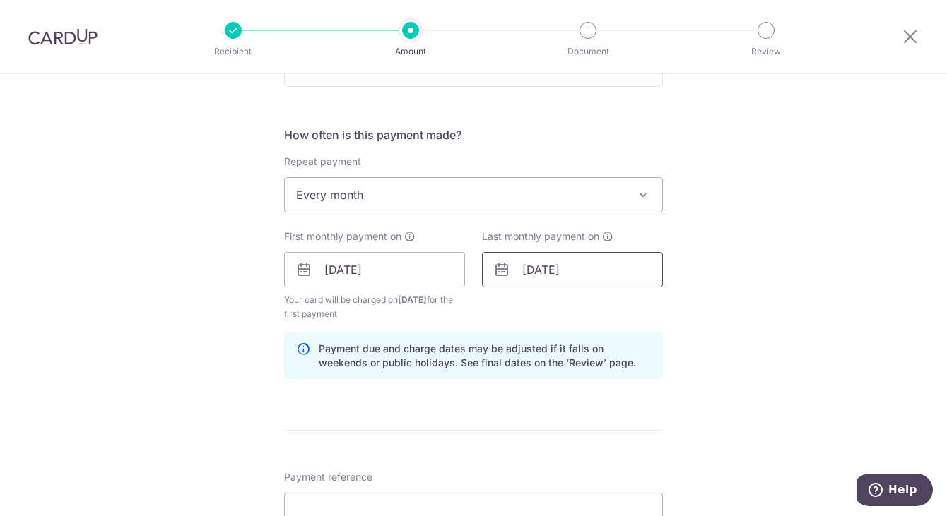
click at [629, 267] on input "05/09/2026" at bounding box center [572, 269] width 181 height 35
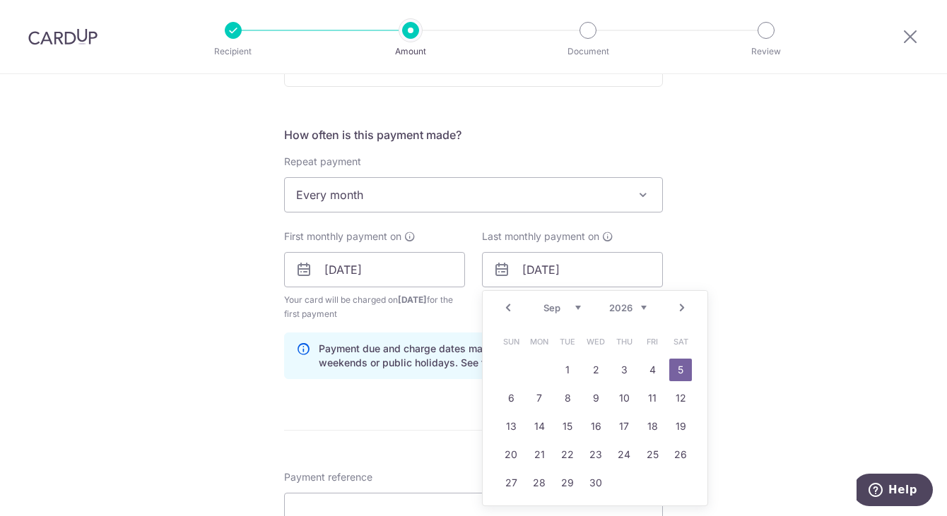
click at [614, 307] on select "2025 2026 2027 2028 2029 2030 2031 2032 2033 2034 2035" at bounding box center [627, 307] width 37 height 11
click at [548, 298] on div "Prev Next Nov Dec 2025 2026 2027 2028 2029 2030 2031 2032 2033 2034 2035" at bounding box center [595, 308] width 225 height 34
click at [548, 306] on select "Nov Dec" at bounding box center [561, 307] width 37 height 11
click at [681, 367] on link "6" at bounding box center [680, 370] width 23 height 23
type input "[DATE]"
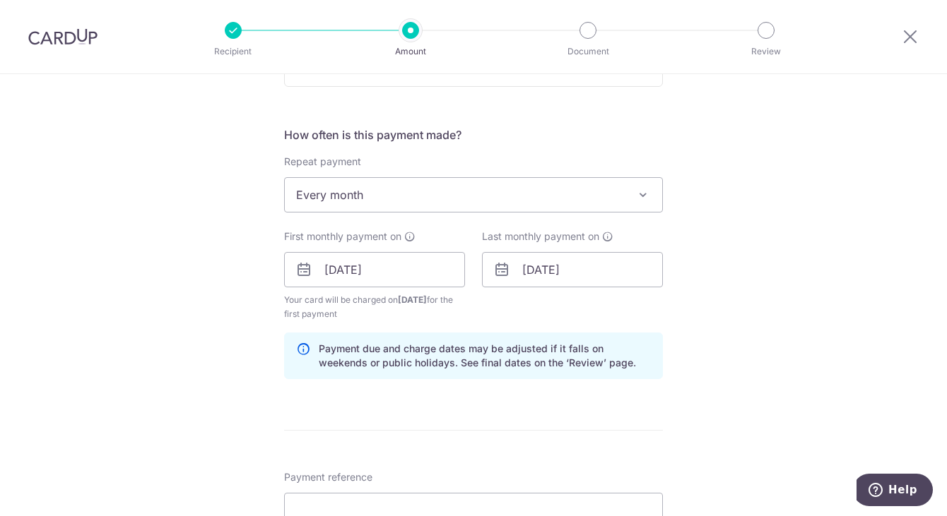
click at [747, 300] on div "Tell us more about your payment Enter payment amount SGD 2,900.00 2900.00 GST (…" at bounding box center [473, 302] width 947 height 1445
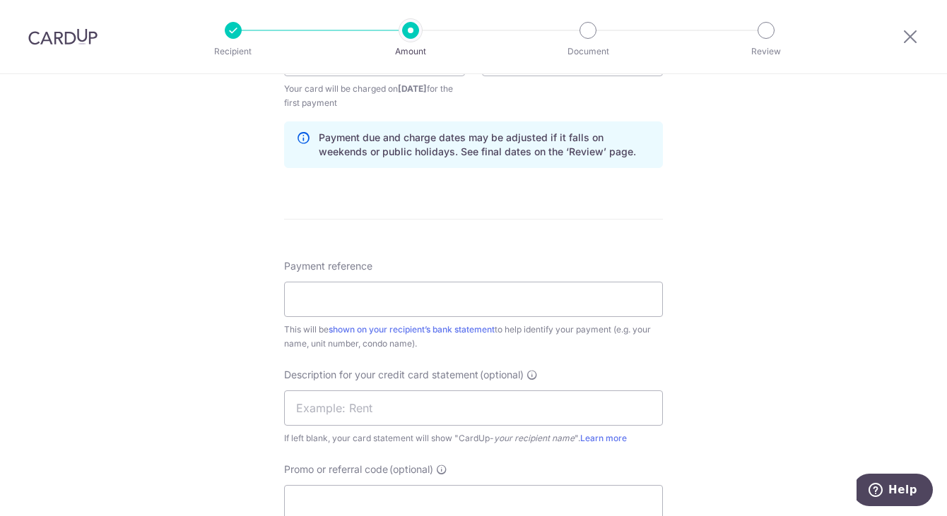
scroll to position [707, 0]
click at [347, 300] on input "Payment reference" at bounding box center [473, 298] width 379 height 35
type input "Bluwaters Rental"
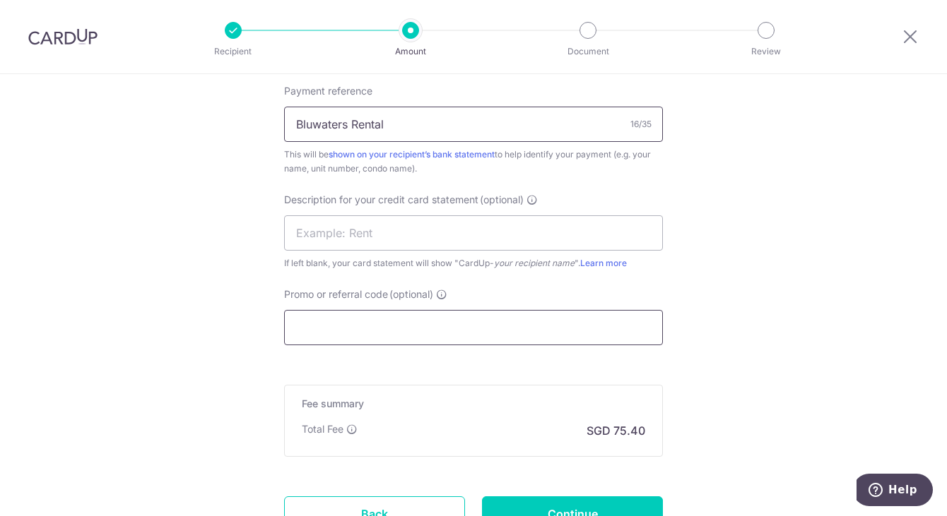
scroll to position [918, 0]
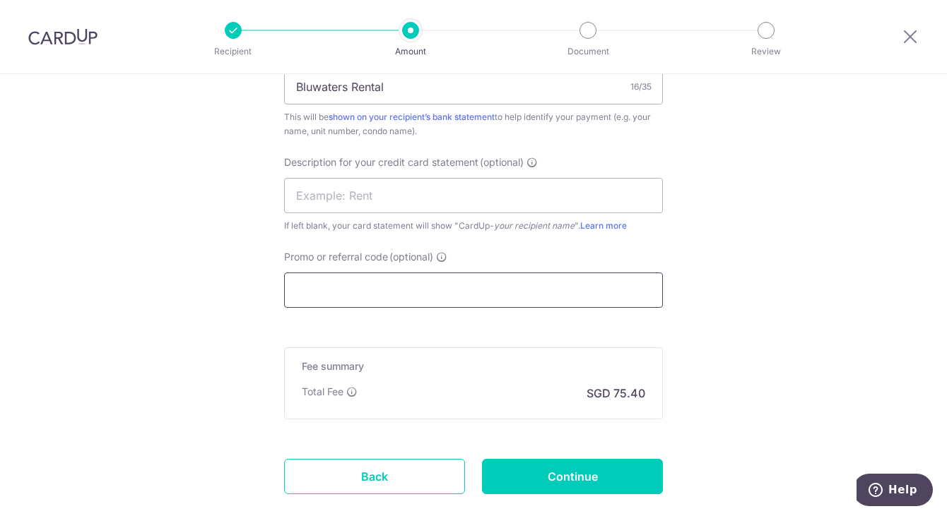
click at [414, 297] on input "Promo or referral code (optional)" at bounding box center [473, 290] width 379 height 35
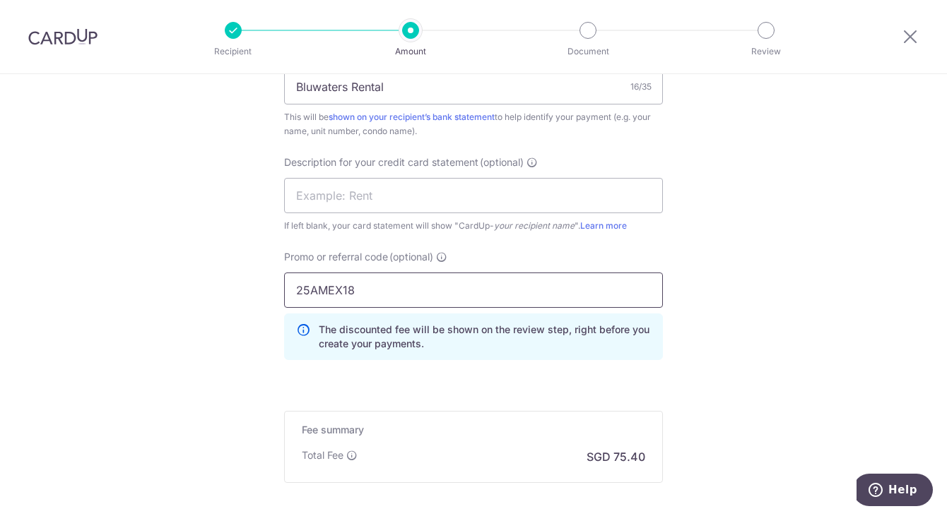
type input "25AMEX18"
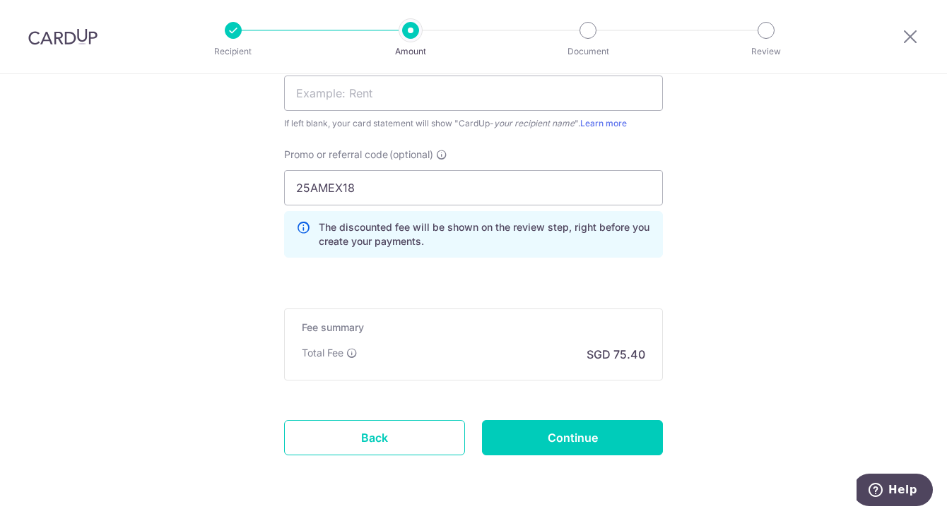
scroll to position [1066, 0]
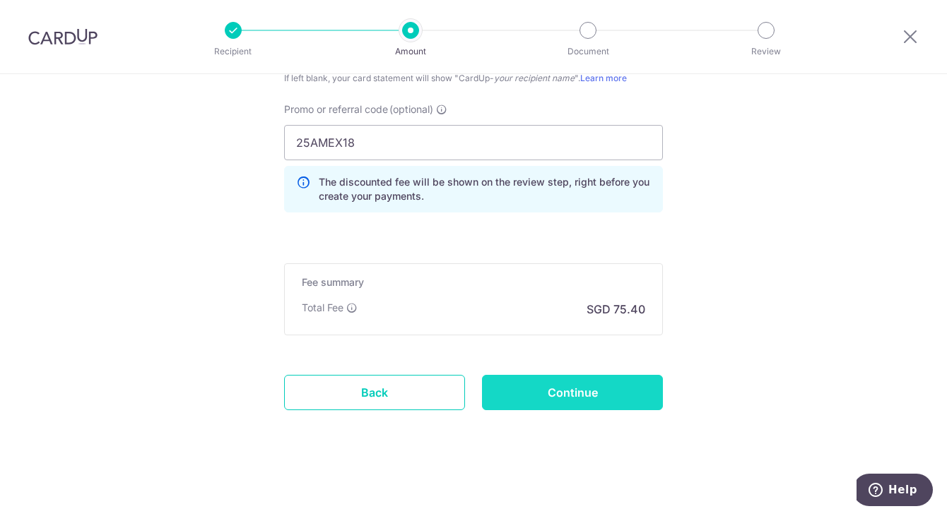
click at [566, 409] on input "Continue" at bounding box center [572, 392] width 181 height 35
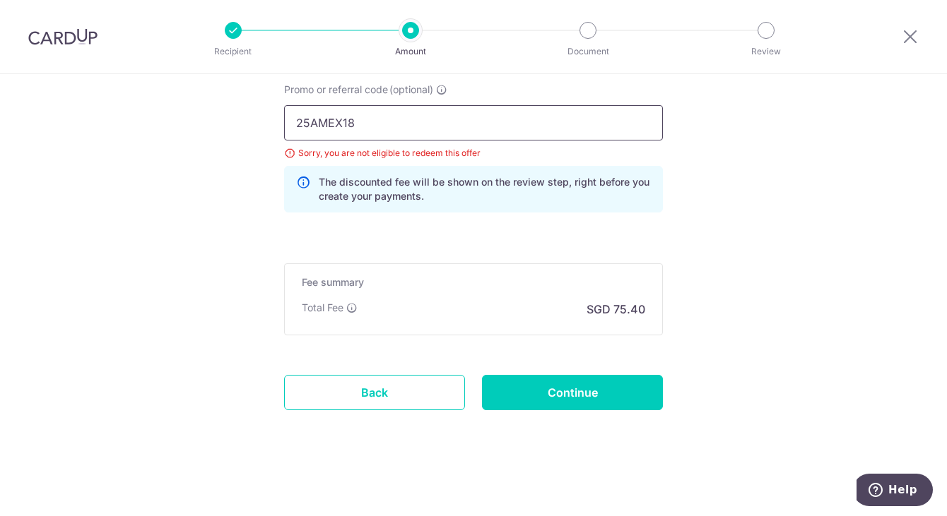
click at [392, 127] on input "25AMEX18" at bounding box center [473, 122] width 379 height 35
type input "25AMEX21"
click at [550, 393] on input "Continue" at bounding box center [572, 392] width 181 height 35
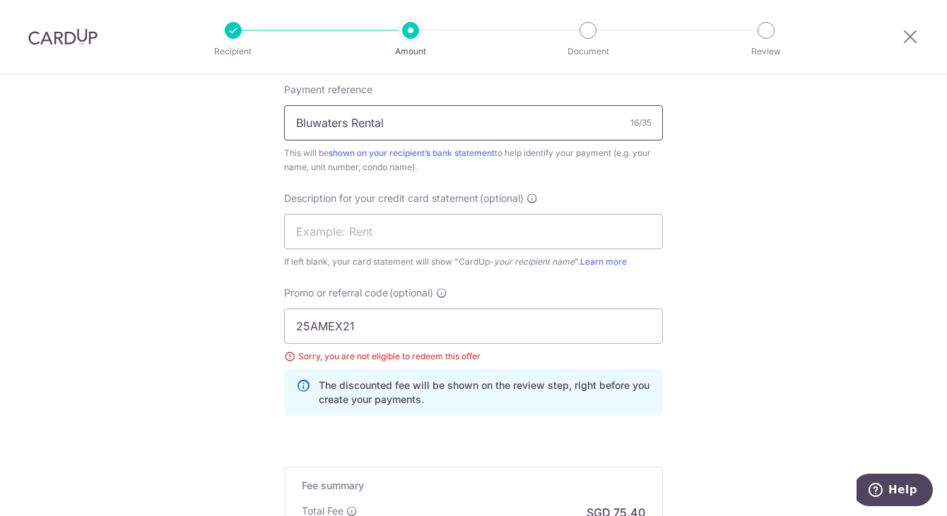
scroll to position [848, 0]
